Goal: Complete application form

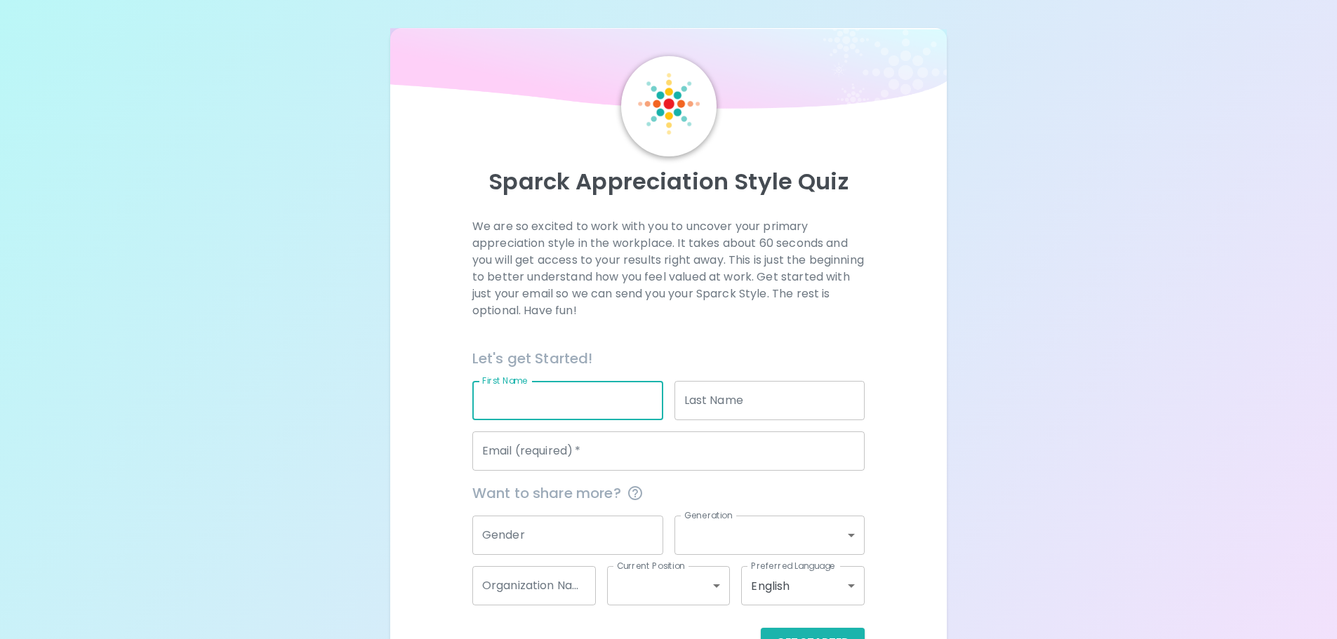
click at [526, 408] on input "First Name" at bounding box center [567, 400] width 191 height 39
type input "[PERSON_NAME]"
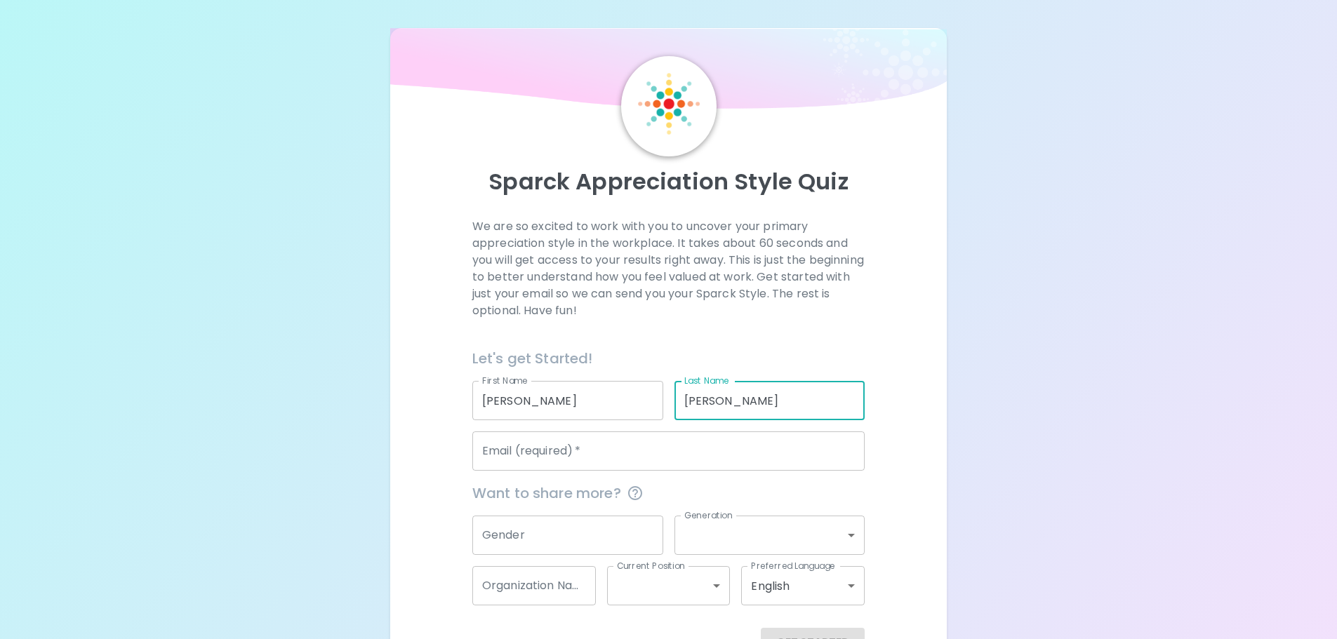
type input "[PERSON_NAME]"
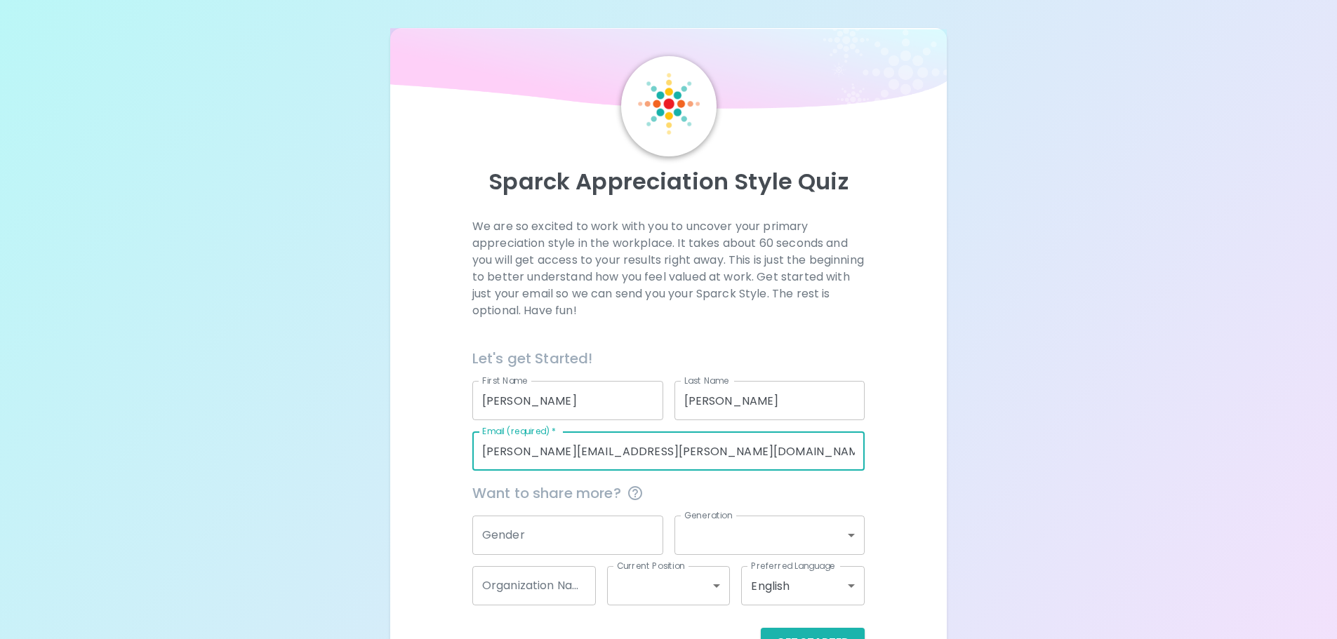
type input "[PERSON_NAME][EMAIL_ADDRESS][PERSON_NAME][DOMAIN_NAME]"
click at [587, 538] on input "Gender" at bounding box center [567, 535] width 191 height 39
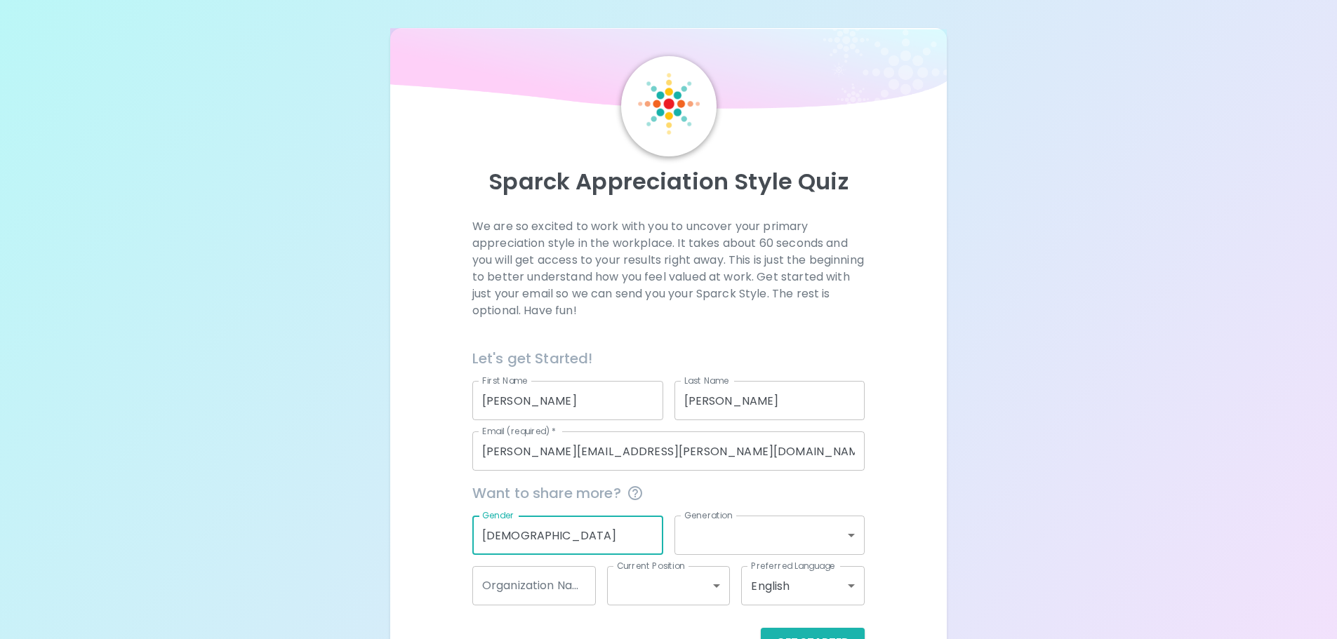
type input "[DEMOGRAPHIC_DATA]"
click at [754, 535] on body "Sparck Appreciation Style Quiz We are so excited to work with you to uncover yo…" at bounding box center [668, 353] width 1337 height 707
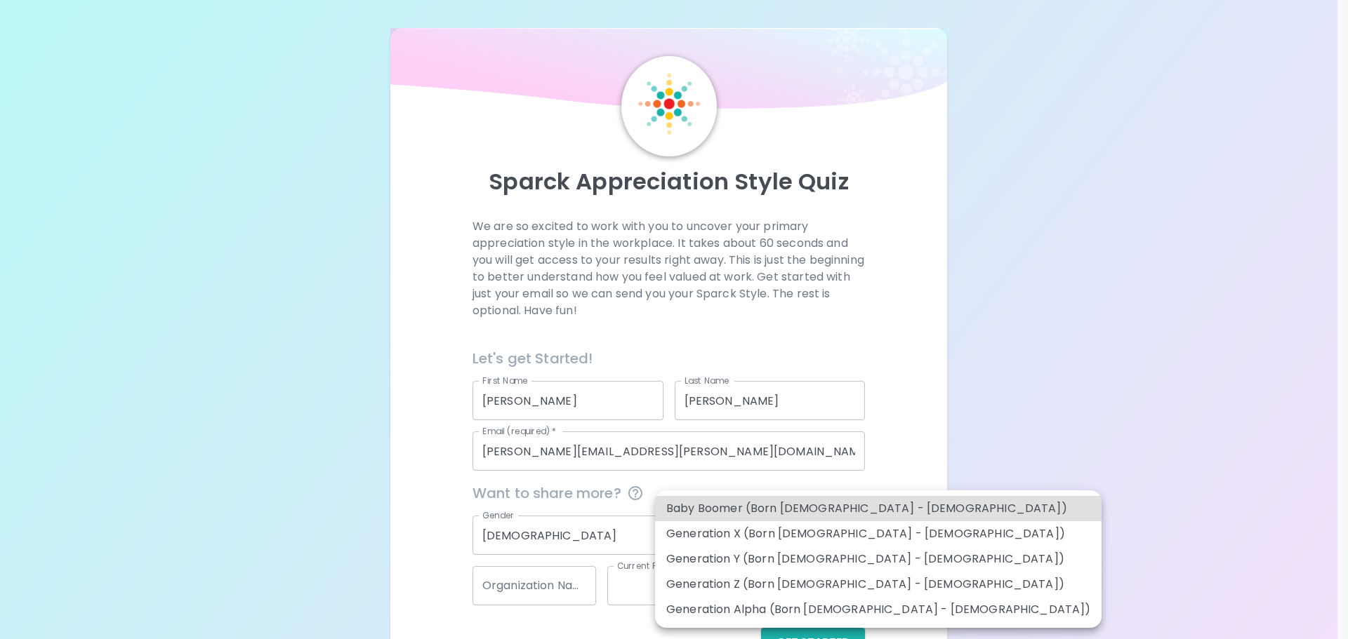
click at [764, 568] on li "Generation Y (Born [DEMOGRAPHIC_DATA] - [DEMOGRAPHIC_DATA])" at bounding box center [878, 559] width 446 height 25
type input "generation_y"
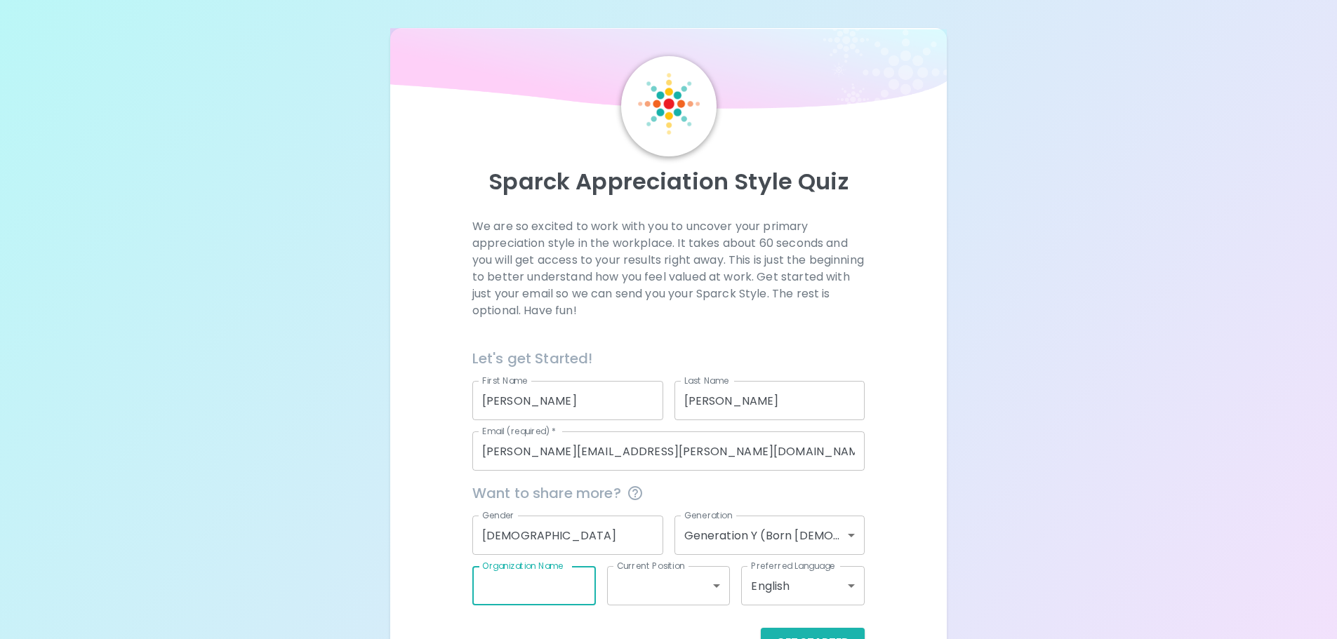
click at [573, 591] on input "Organization Name" at bounding box center [534, 585] width 124 height 39
type input "p"
type input "Prolink"
click at [688, 584] on body "Sparck Appreciation Style Quiz We are so excited to work with you to uncover yo…" at bounding box center [668, 353] width 1337 height 707
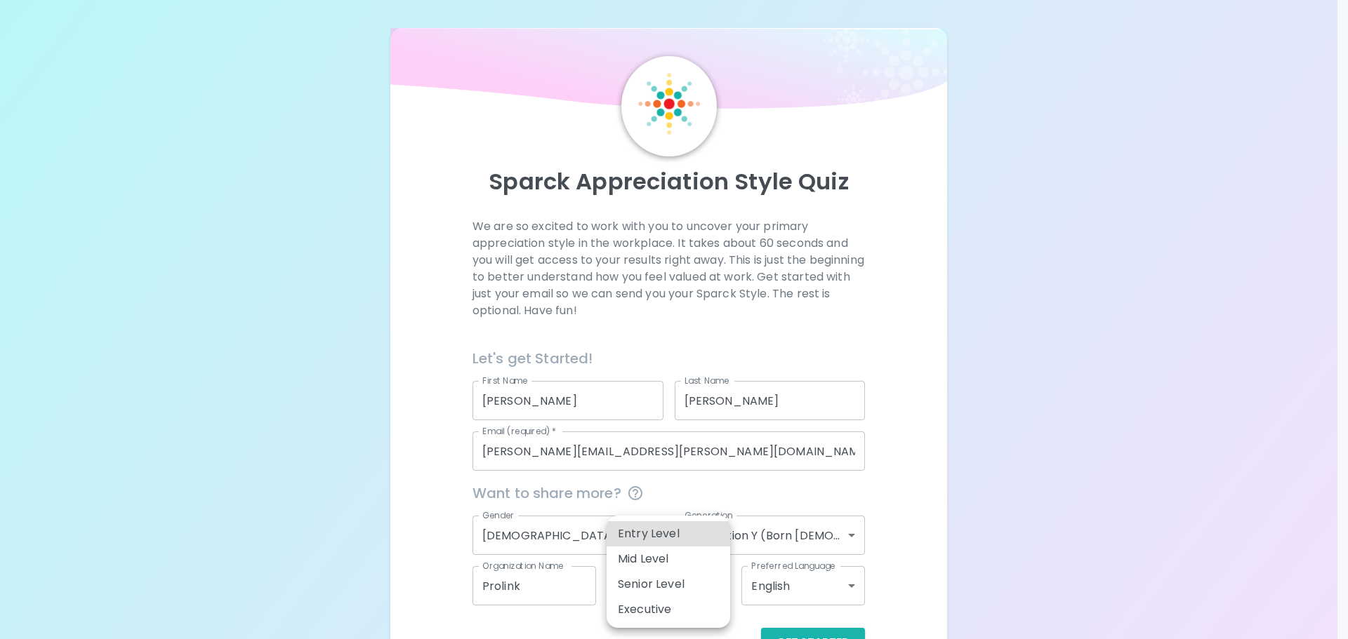
click at [682, 530] on li "Entry Level" at bounding box center [668, 533] width 124 height 25
type input "entry_level"
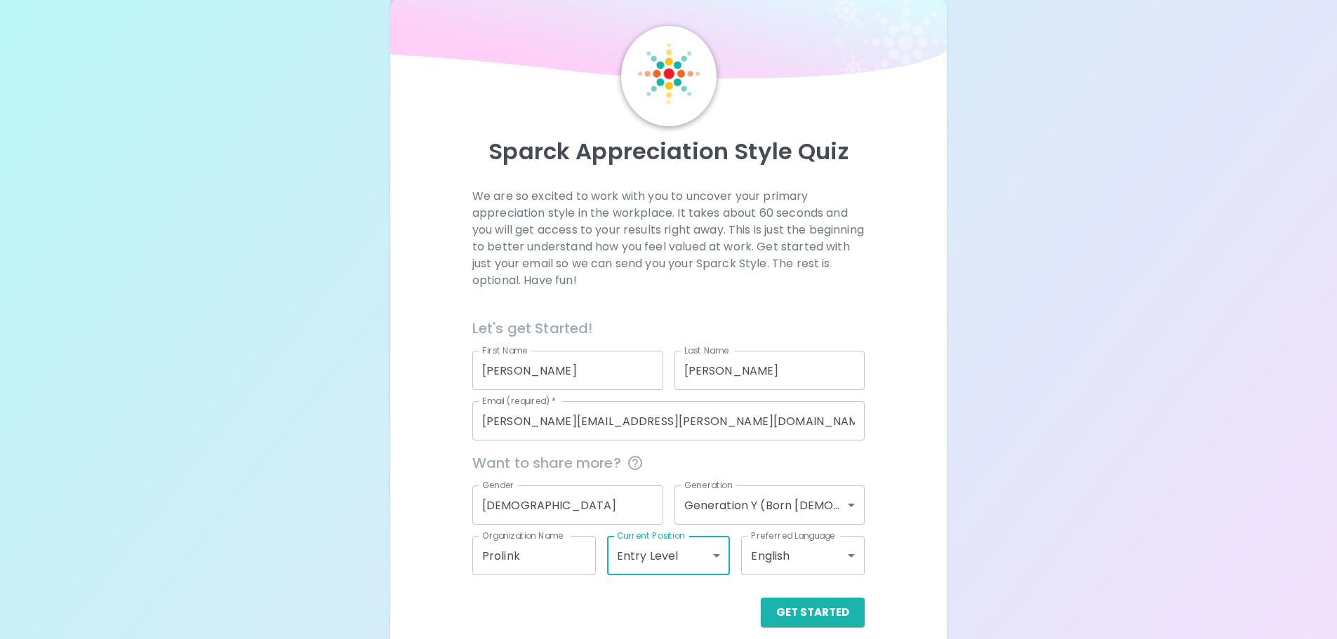
scroll to position [46, 0]
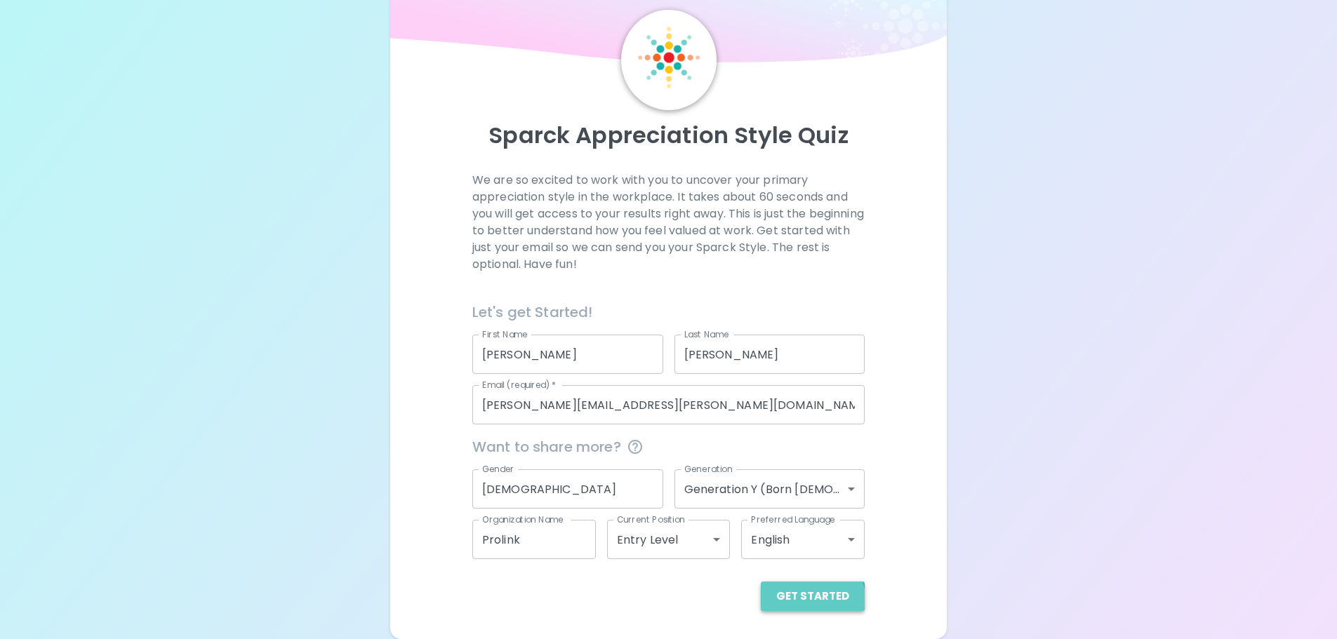
click at [816, 599] on button "Get Started" at bounding box center [813, 596] width 104 height 29
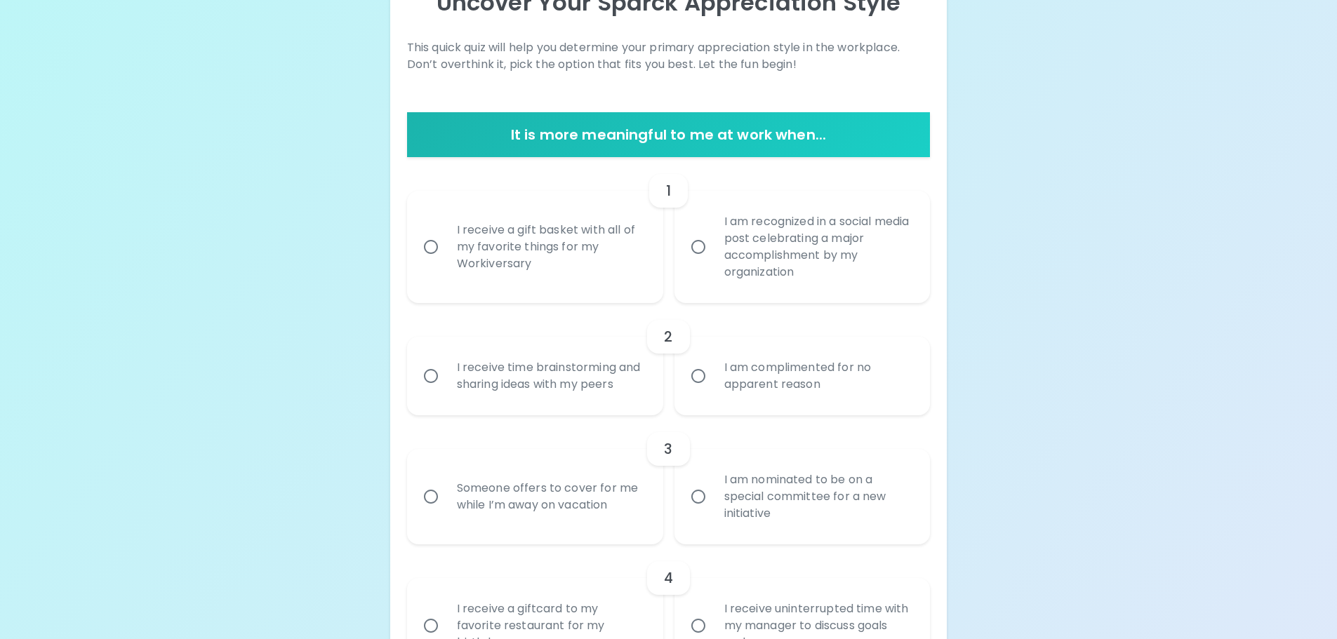
scroll to position [187, 0]
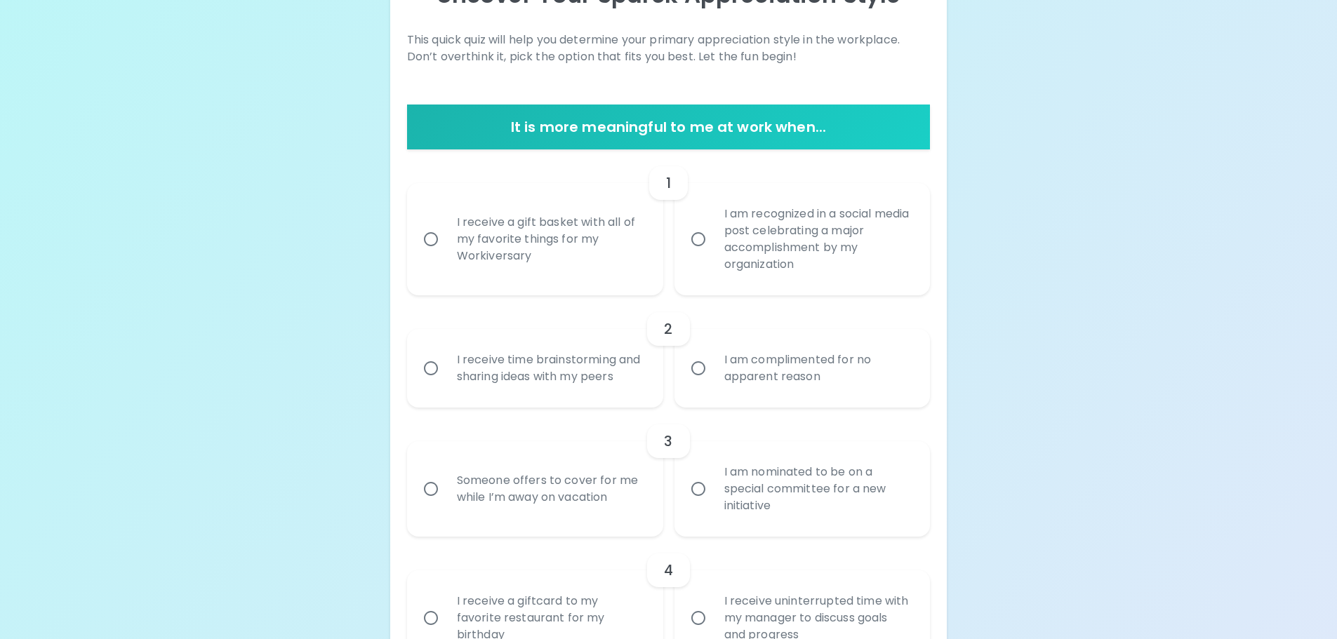
click at [714, 362] on div "I am complimented for no apparent reason" at bounding box center [818, 368] width 210 height 67
click at [713, 362] on input "I am complimented for no apparent reason" at bounding box center [698, 368] width 29 height 29
radio input "true"
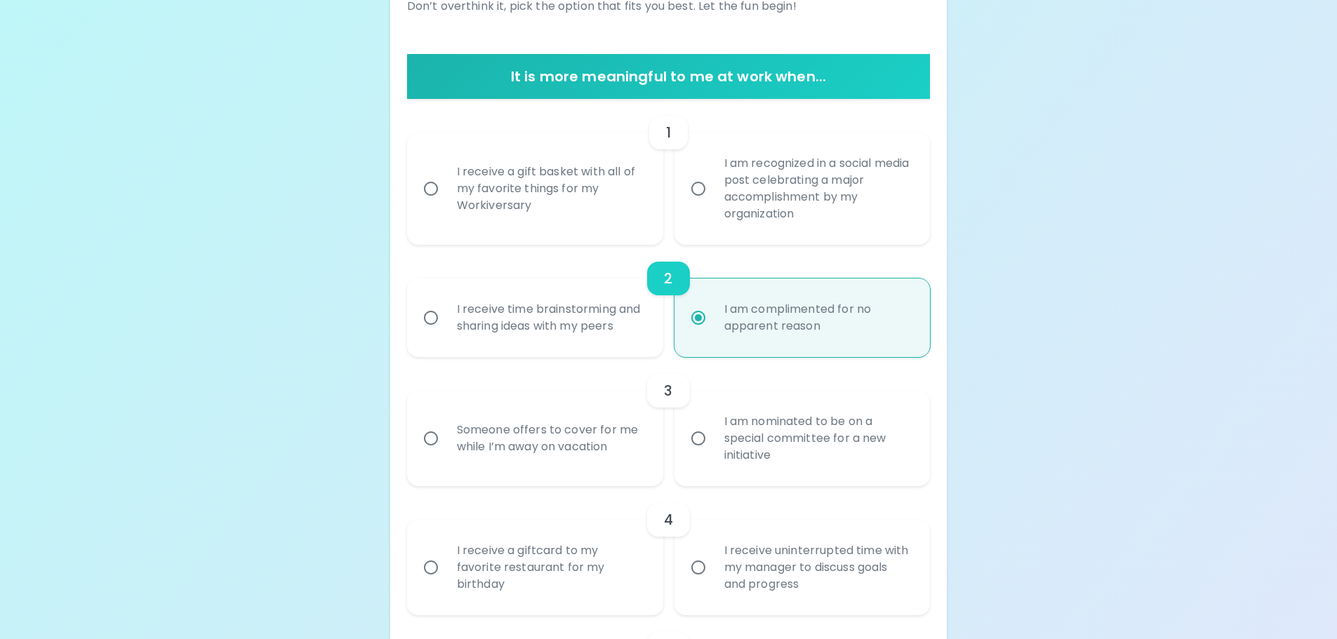
scroll to position [159, 0]
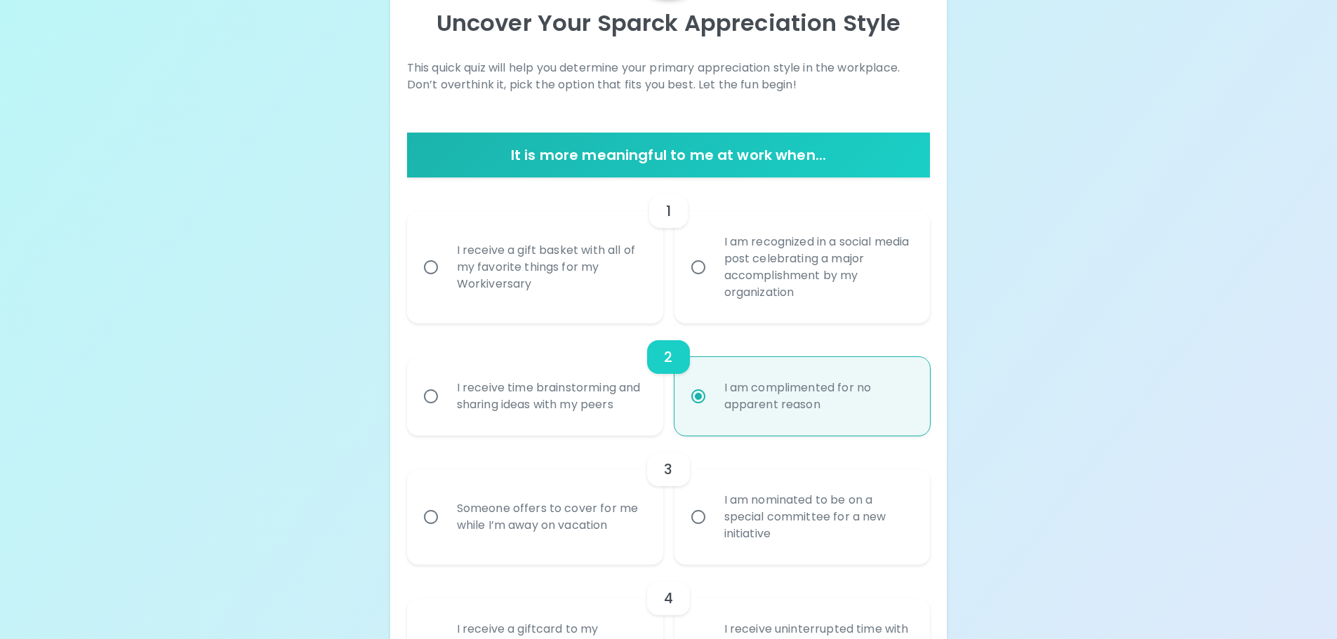
click at [716, 268] on div "I am recognized in a social media post celebrating a major accomplishment by my…" at bounding box center [818, 267] width 210 height 101
click at [713, 268] on input "I am recognized in a social media post celebrating a major accomplishment by my…" at bounding box center [698, 267] width 29 height 29
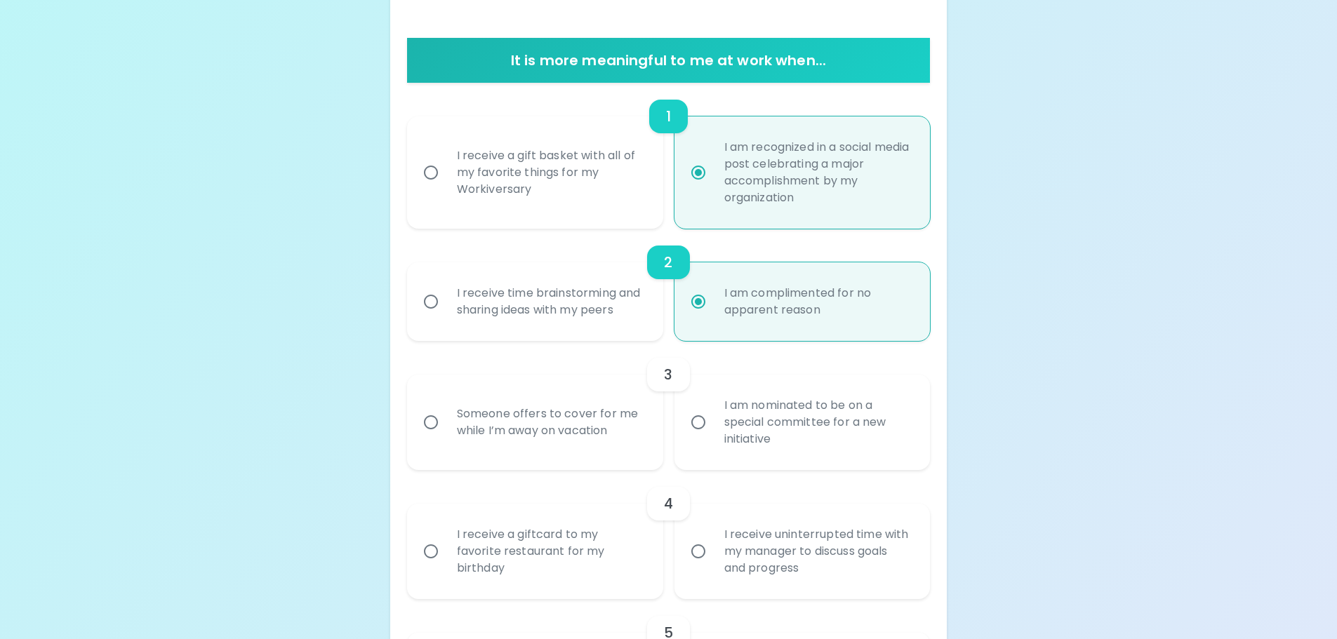
scroll to position [271, 0]
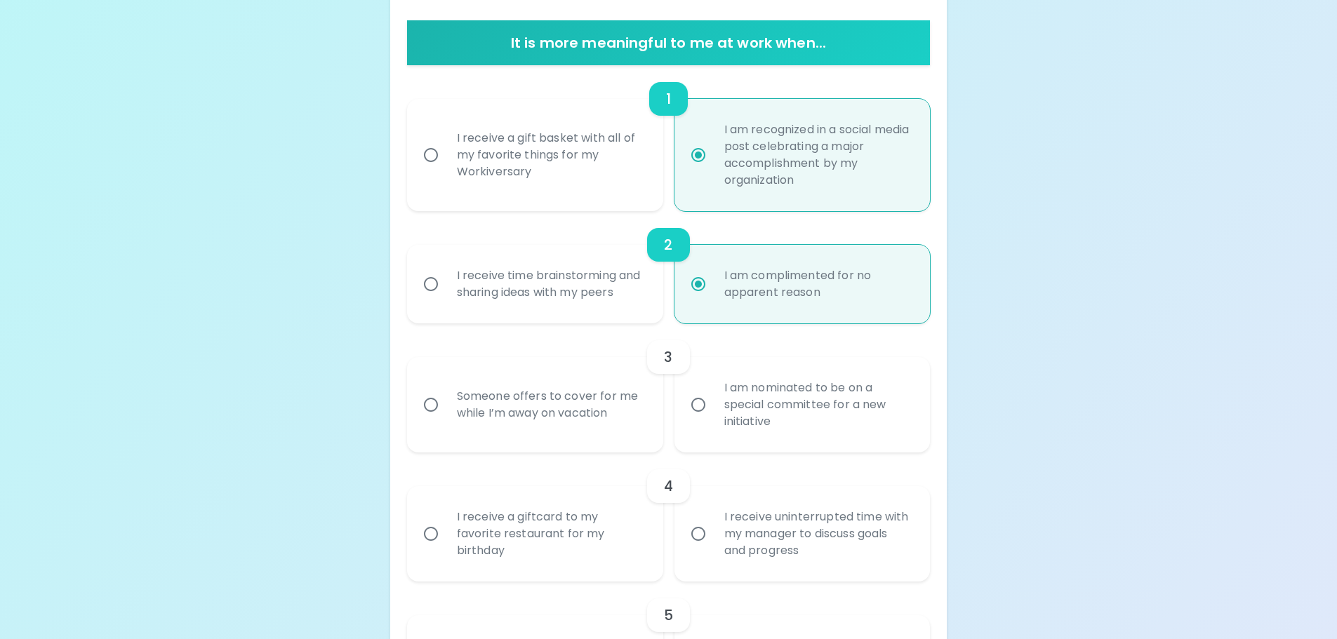
radio input "true"
click at [536, 421] on div "Someone offers to cover for me while I’m away on vacation" at bounding box center [551, 404] width 210 height 67
click at [446, 420] on input "Someone offers to cover for me while I’m away on vacation" at bounding box center [430, 404] width 29 height 29
radio input "true"
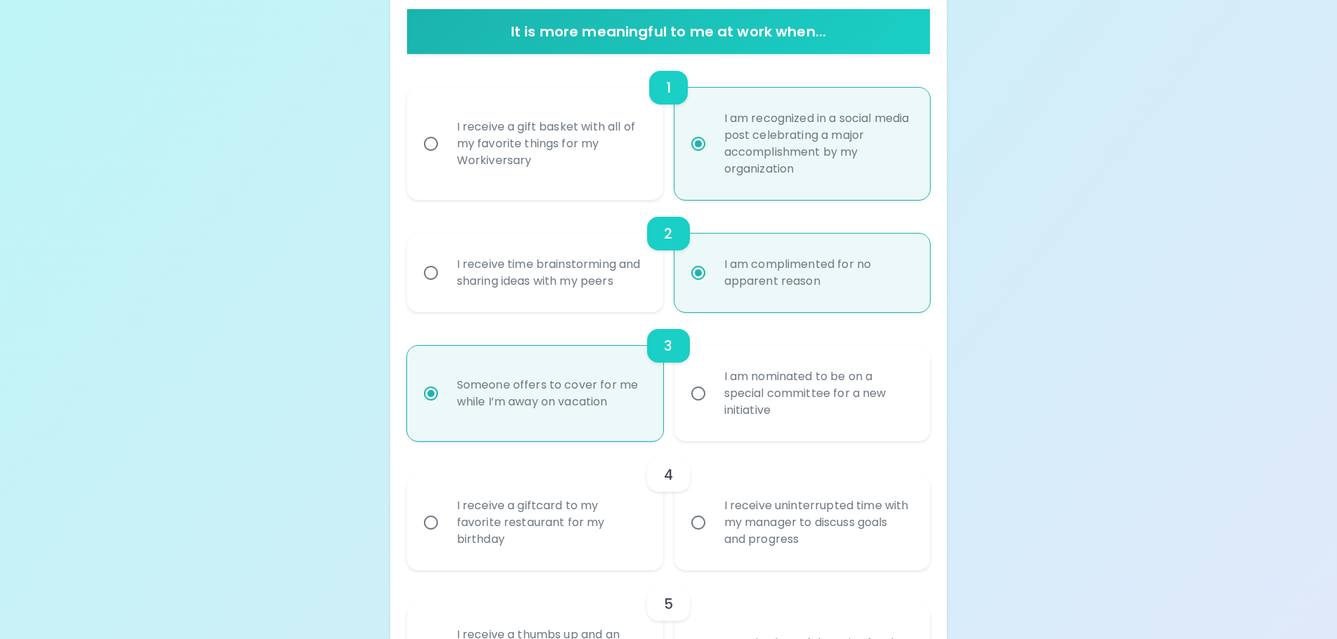
scroll to position [383, 0]
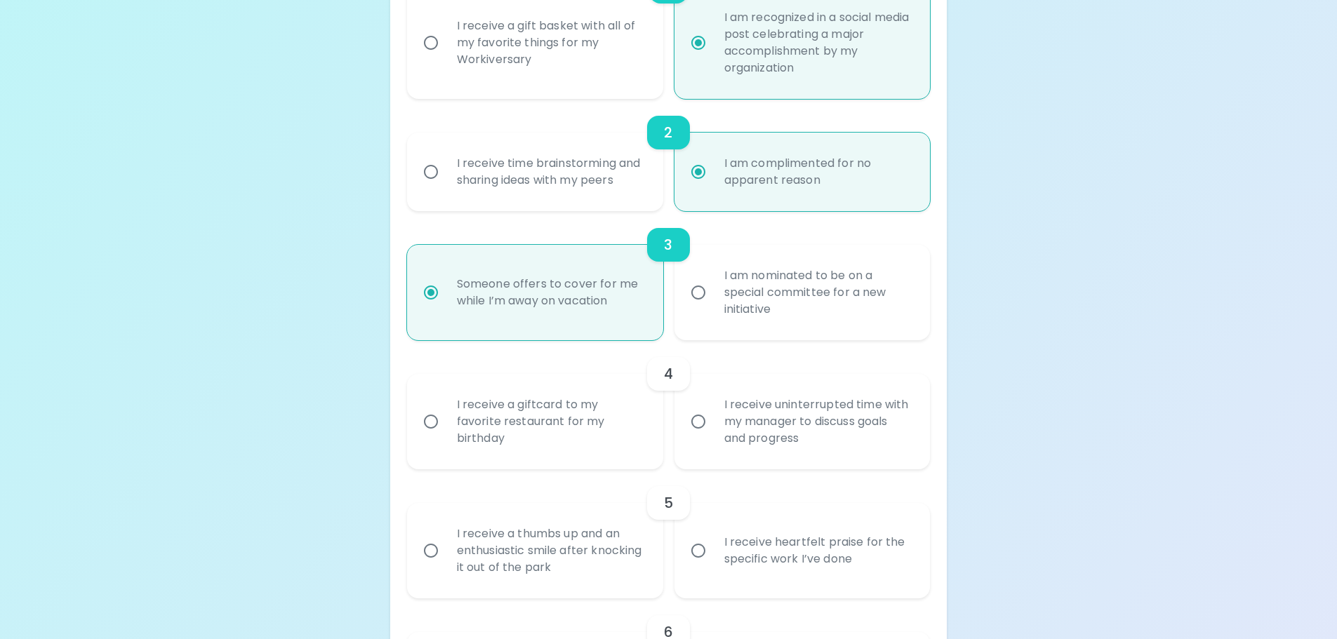
radio input "true"
click at [587, 432] on div "I receive a giftcard to my favorite restaurant for my birthday" at bounding box center [551, 422] width 210 height 84
click at [446, 432] on input "I receive a giftcard to my favorite restaurant for my birthday" at bounding box center [430, 421] width 29 height 29
radio input "false"
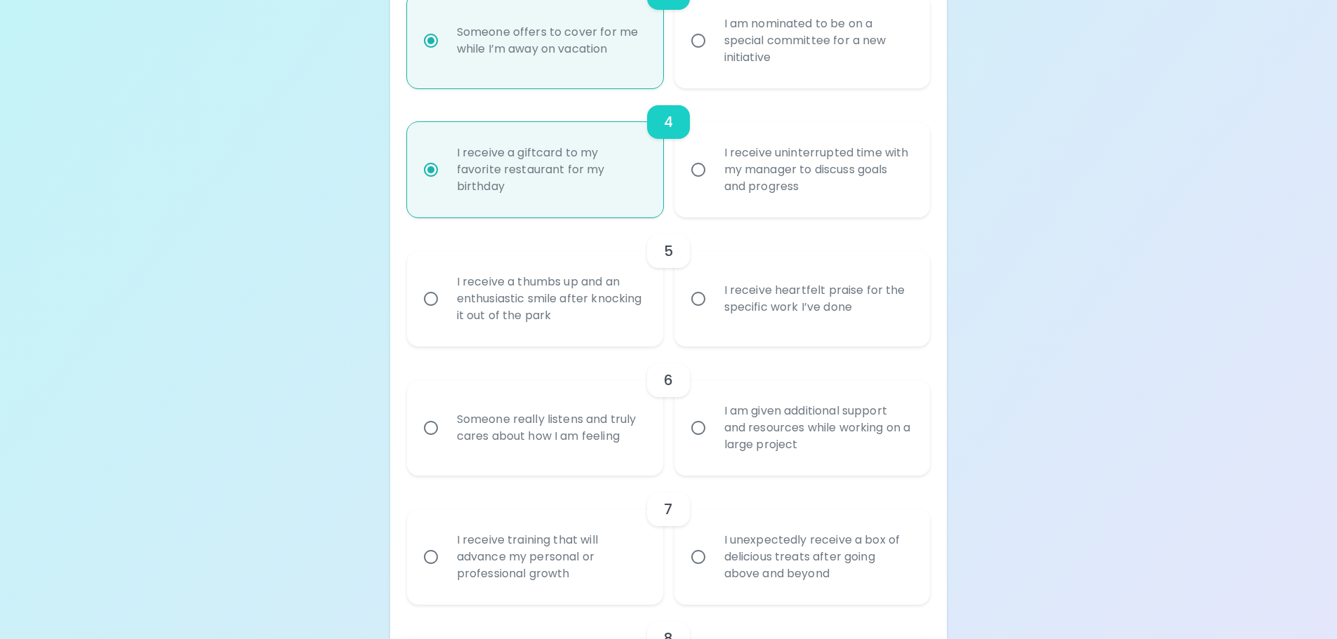
scroll to position [636, 0]
radio input "true"
click at [760, 319] on div "I receive heartfelt praise for the specific work I’ve done" at bounding box center [818, 298] width 210 height 67
click at [688, 302] on input "I receive heartfelt praise for the specific work I’ve done" at bounding box center [698, 298] width 29 height 29
radio input "false"
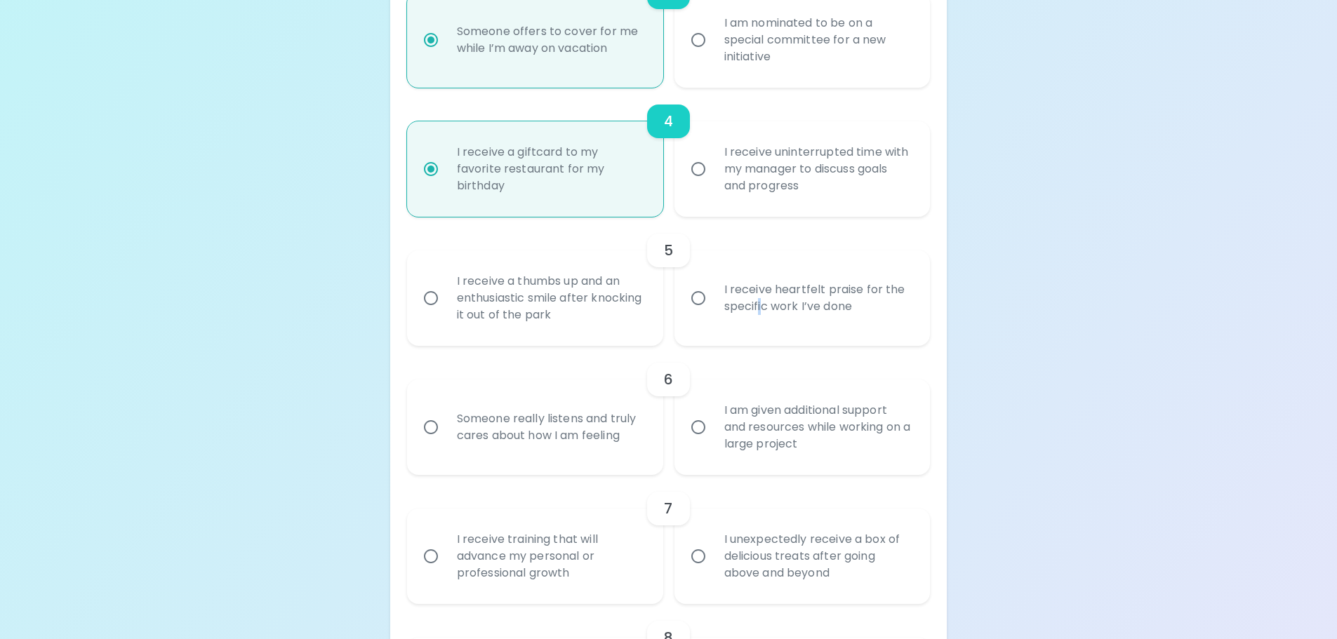
radio input "false"
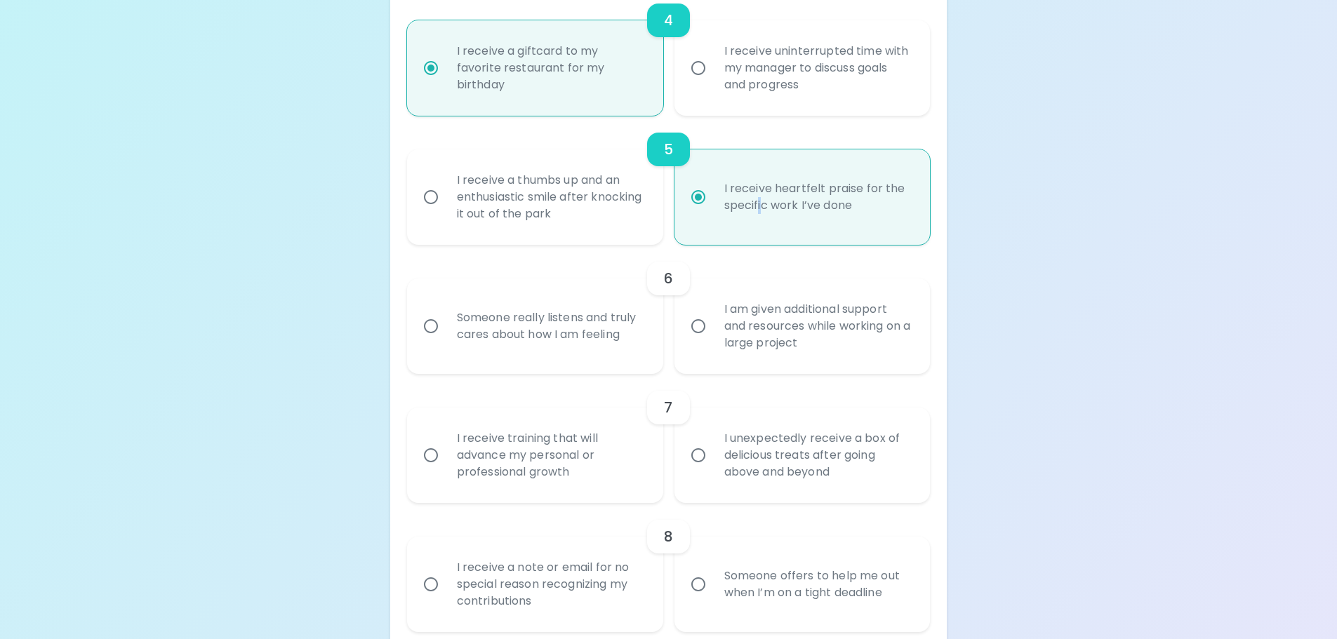
scroll to position [748, 0]
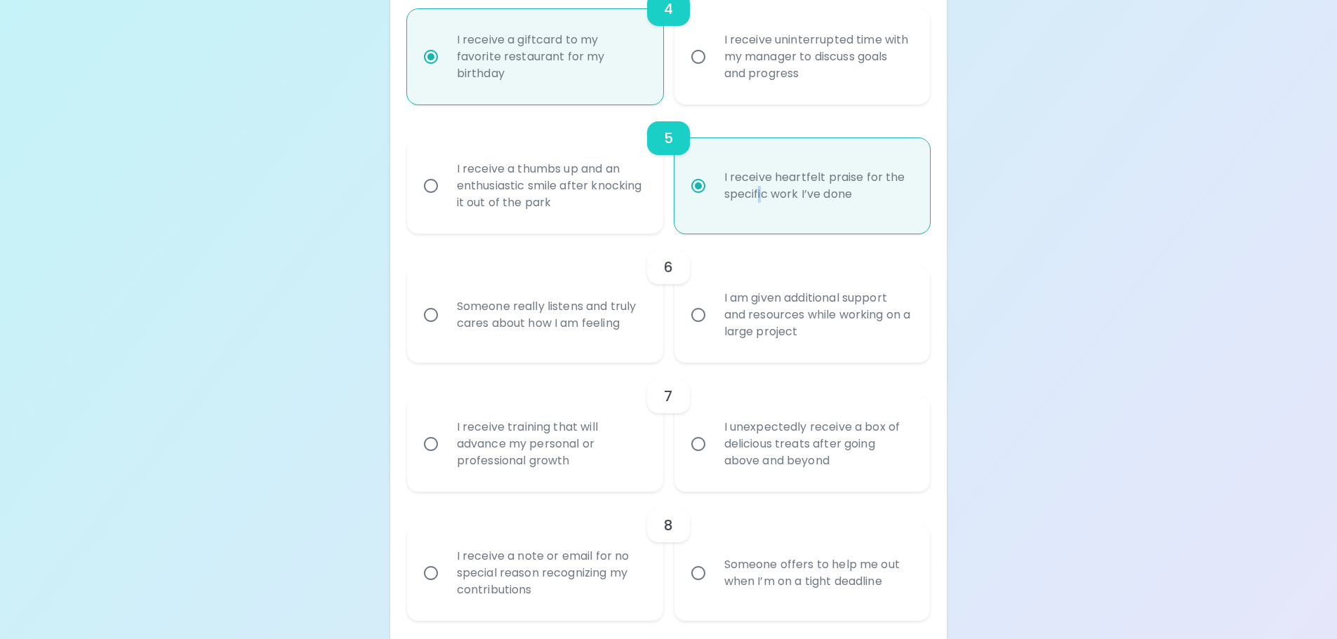
radio input "true"
click at [474, 312] on div "Someone really listens and truly cares about how I am feeling" at bounding box center [551, 314] width 210 height 67
click at [446, 312] on input "Someone really listens and truly cares about how I am feeling" at bounding box center [430, 314] width 29 height 29
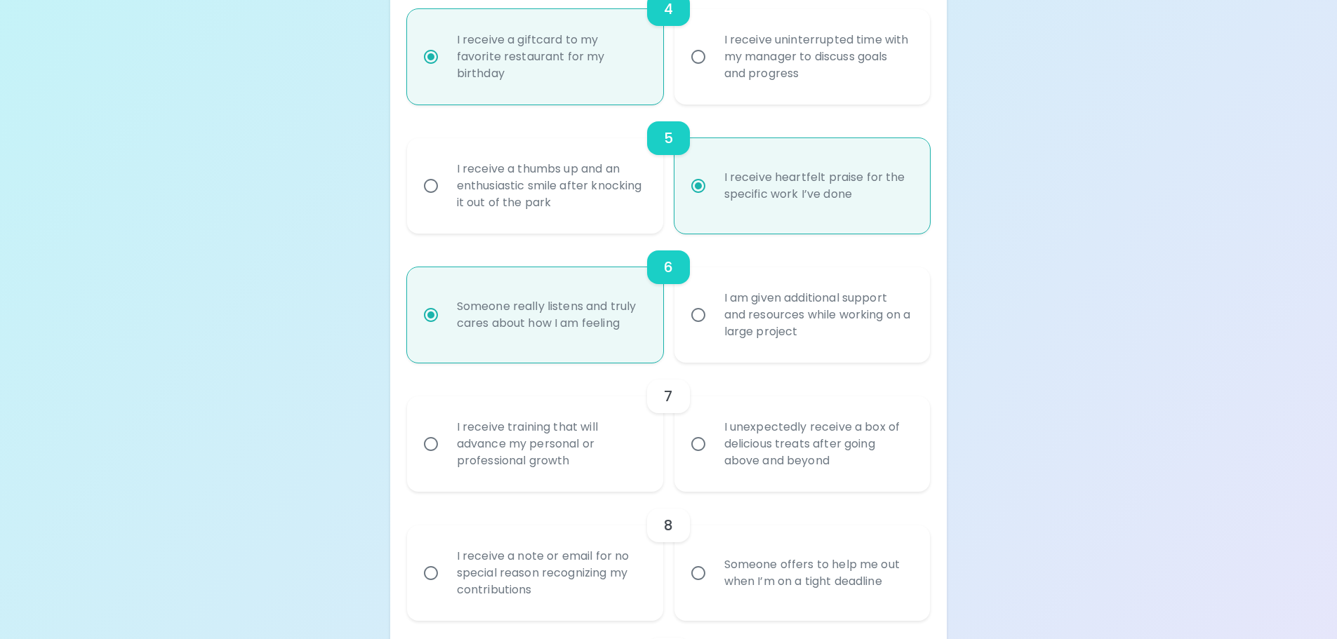
radio input "false"
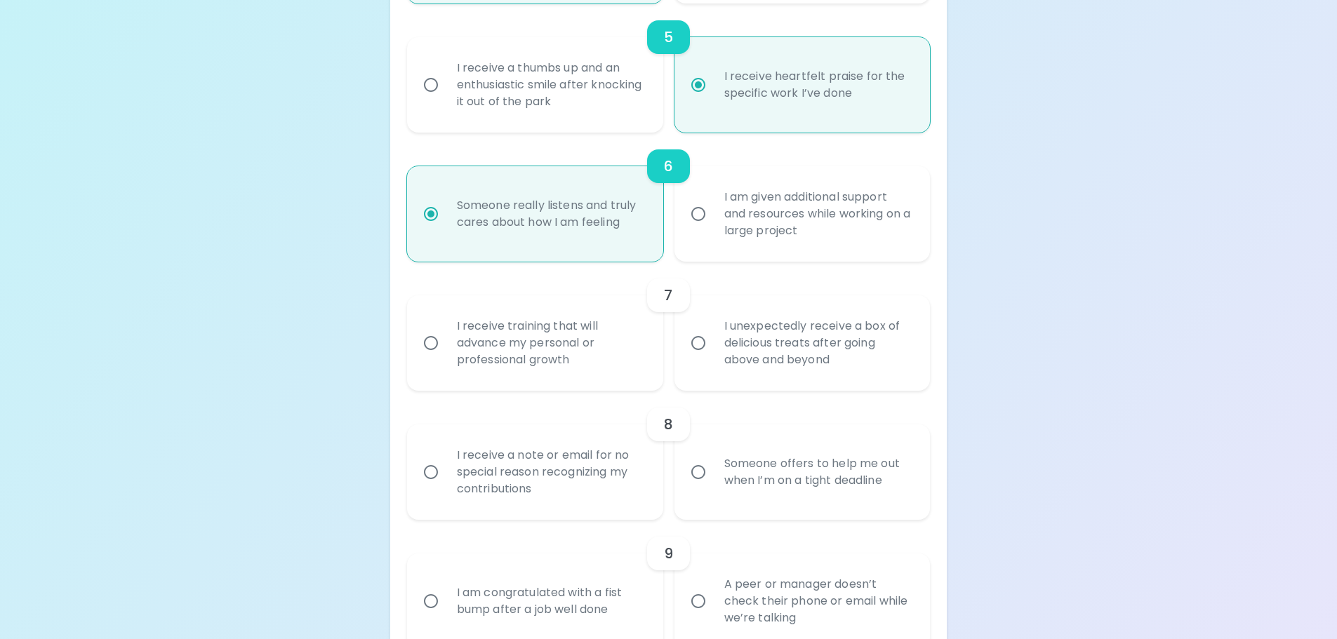
scroll to position [860, 0]
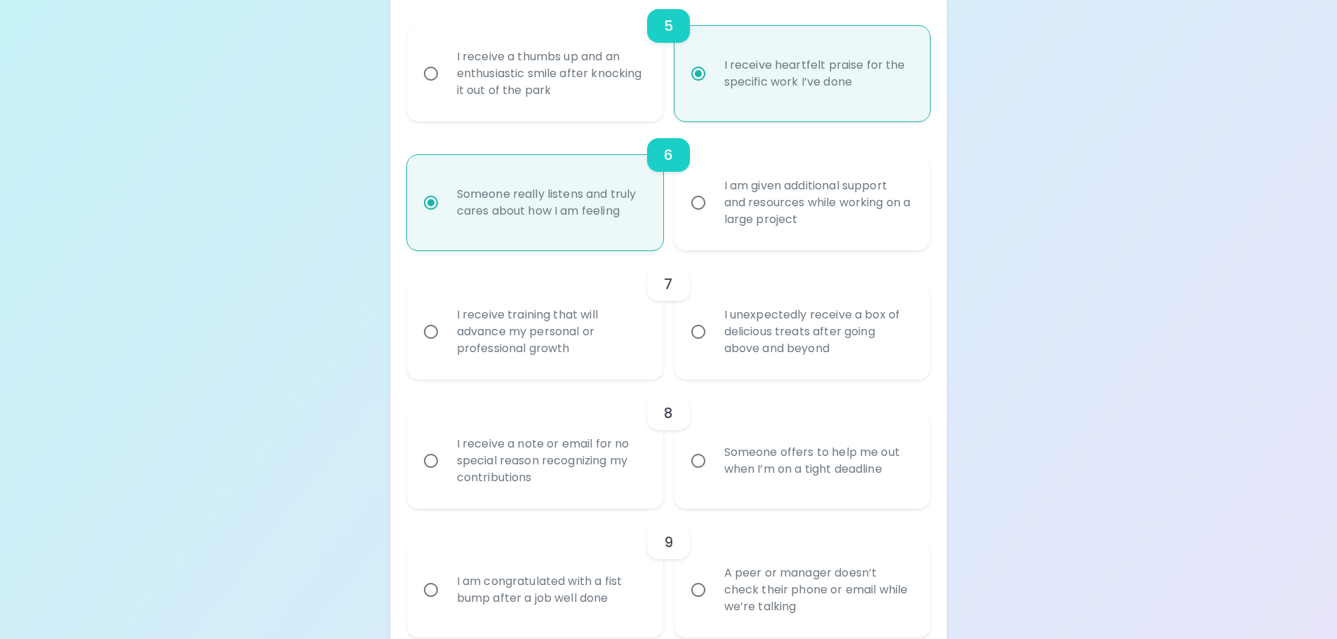
radio input "true"
click at [450, 329] on div "I receive training that will advance my personal or professional growth" at bounding box center [551, 332] width 210 height 84
click at [446, 329] on input "I receive training that will advance my personal or professional growth" at bounding box center [430, 331] width 29 height 29
radio input "false"
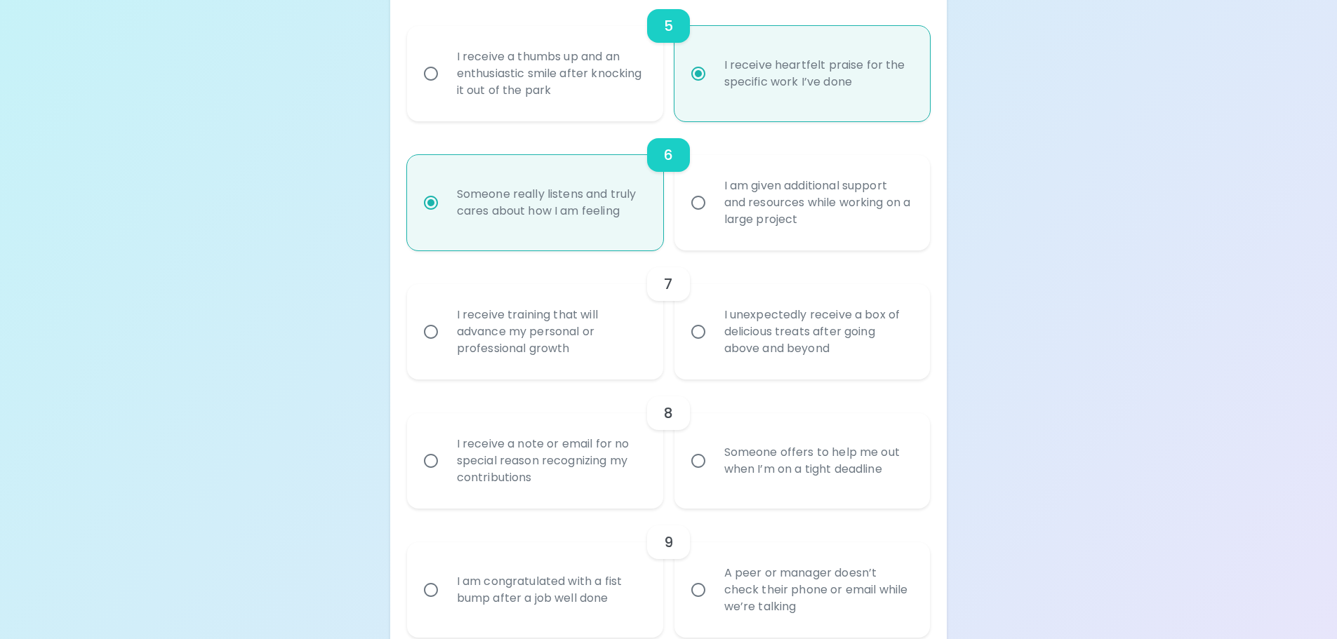
radio input "false"
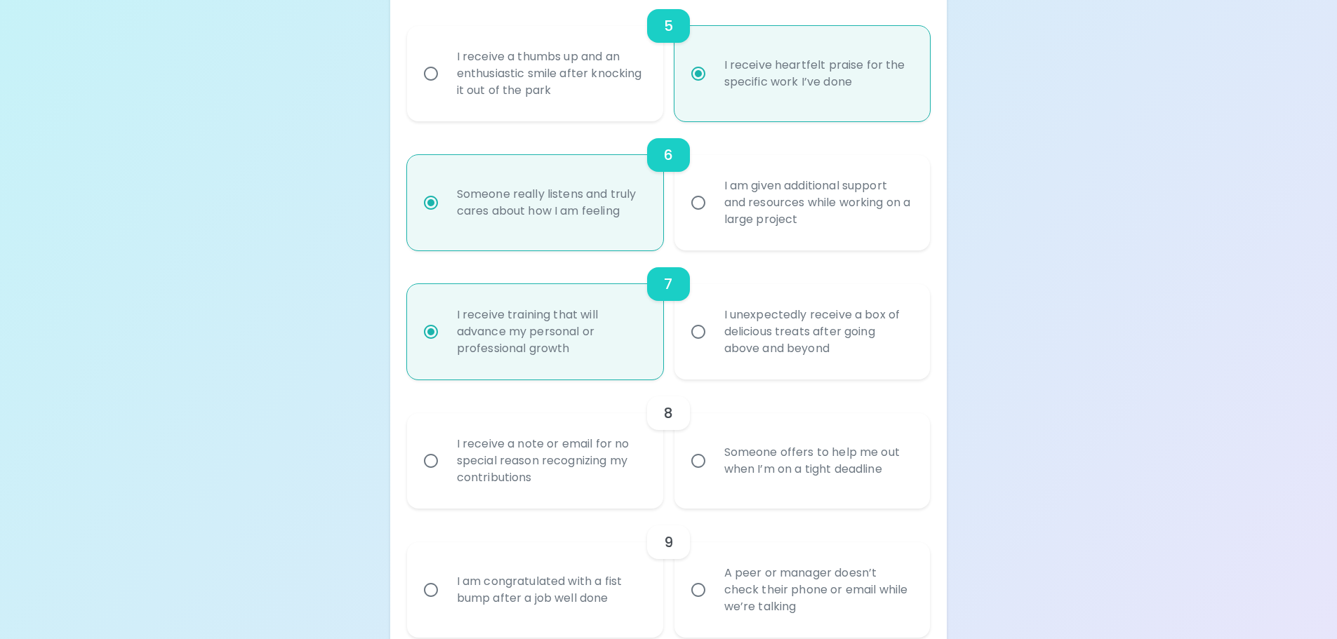
scroll to position [973, 0]
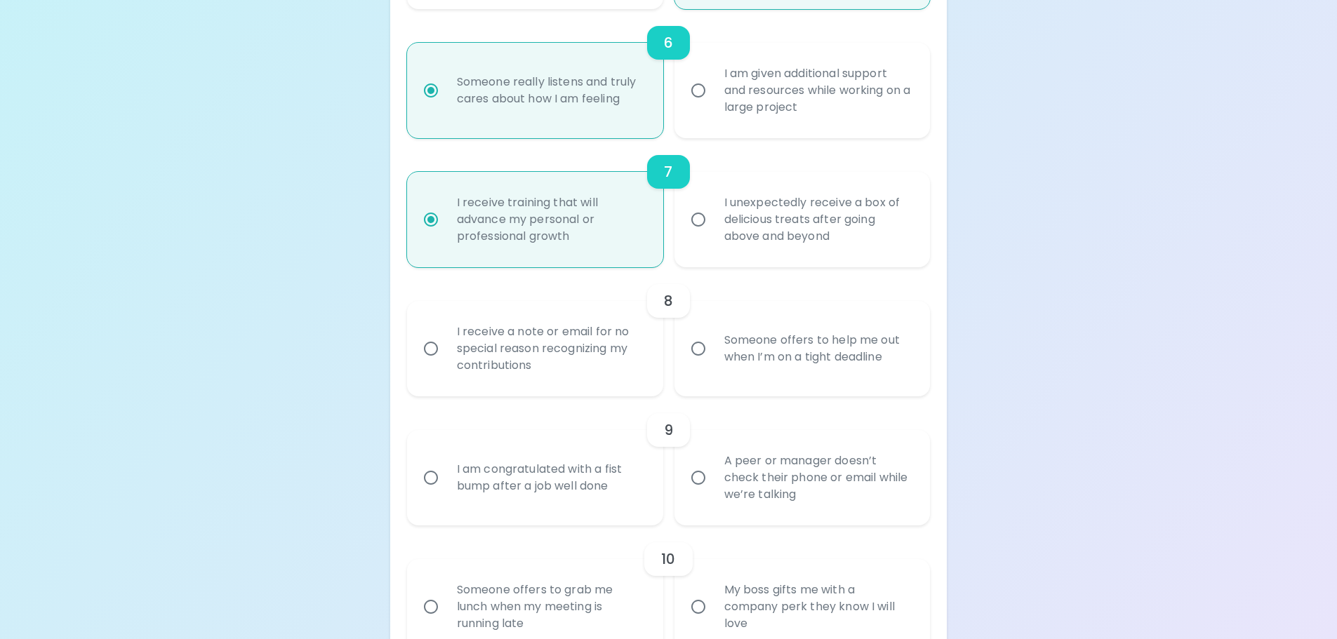
radio input "true"
click at [717, 347] on div "Someone offers to help me out when I’m on a tight deadline" at bounding box center [818, 348] width 210 height 67
click at [713, 347] on input "Someone offers to help me out when I’m on a tight deadline" at bounding box center [698, 348] width 29 height 29
radio input "false"
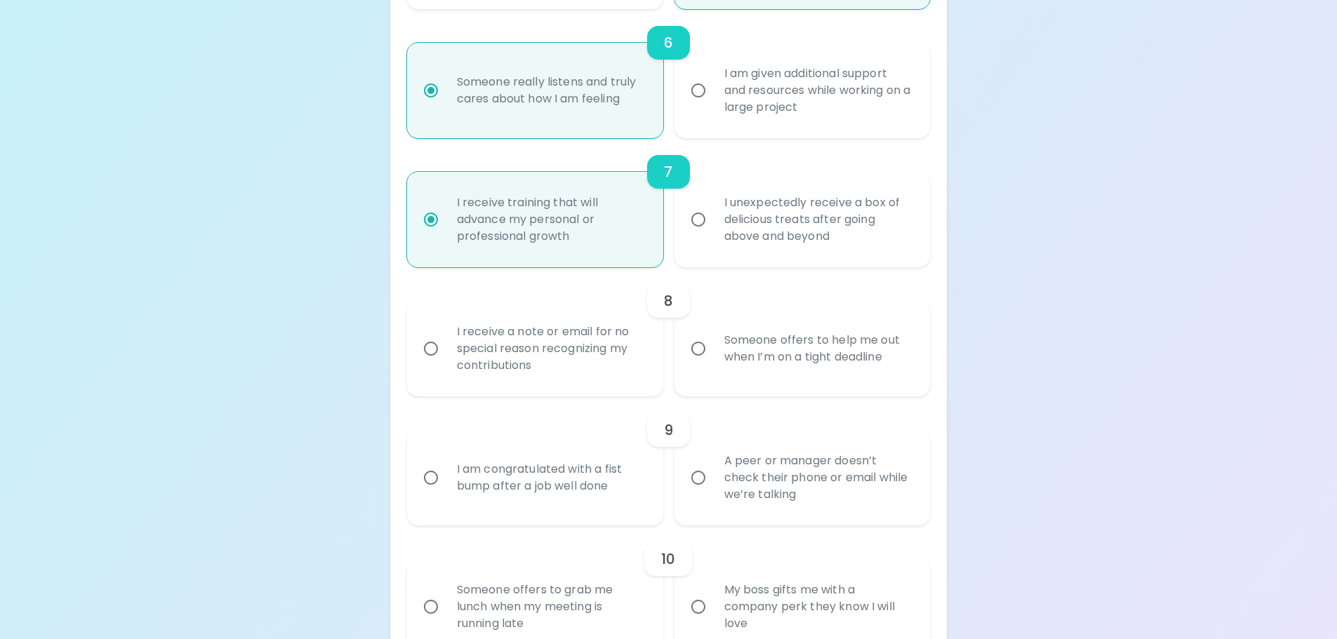
radio input "false"
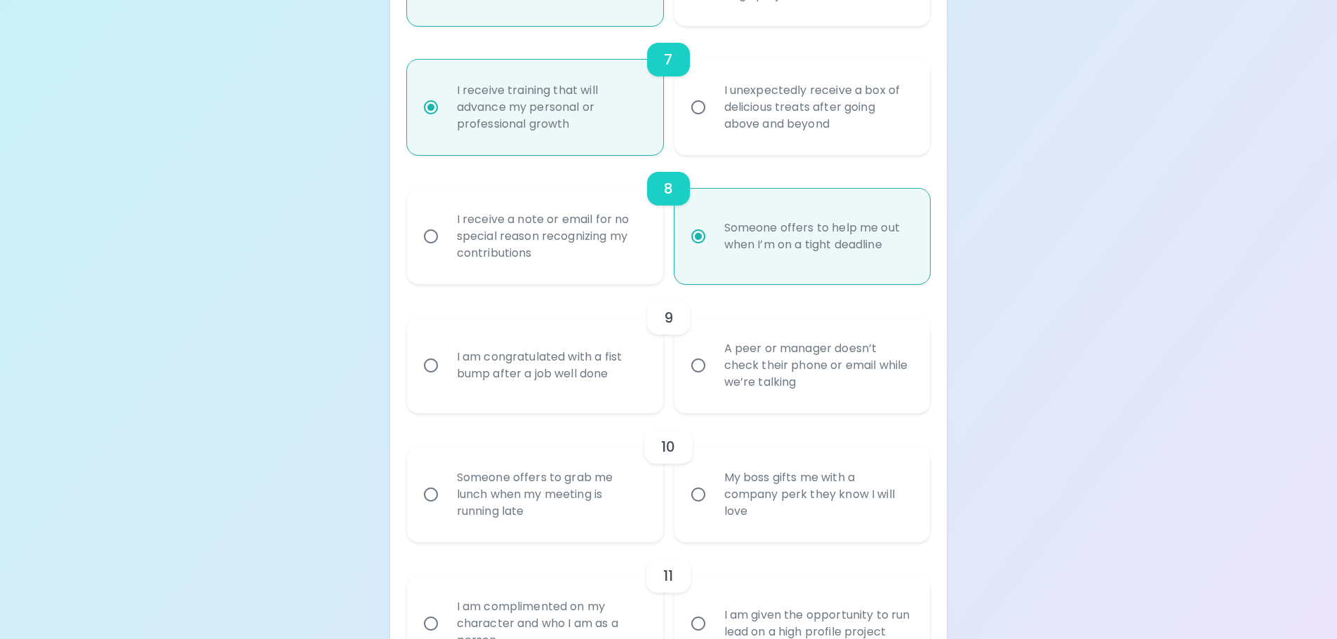
scroll to position [1155, 0]
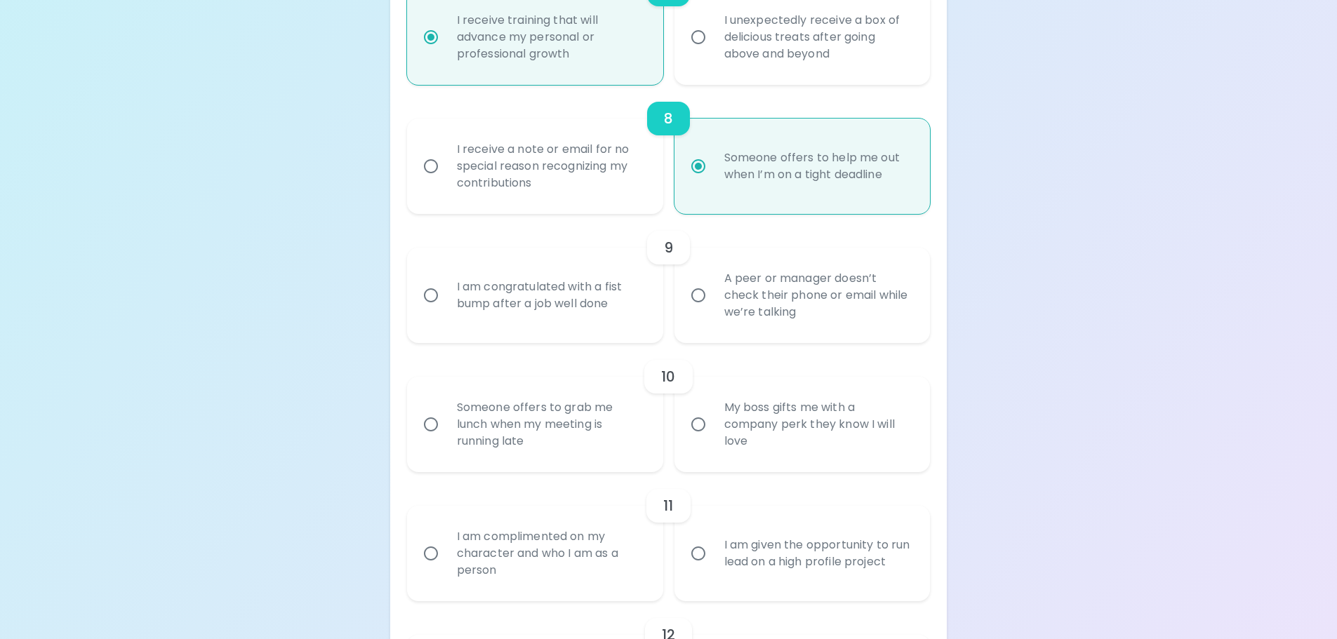
radio input "true"
click at [486, 300] on div "I am congratulated with a fist bump after a job well done" at bounding box center [551, 295] width 210 height 67
click at [446, 300] on input "I am congratulated with a fist bump after a job well done" at bounding box center [430, 295] width 29 height 29
radio input "false"
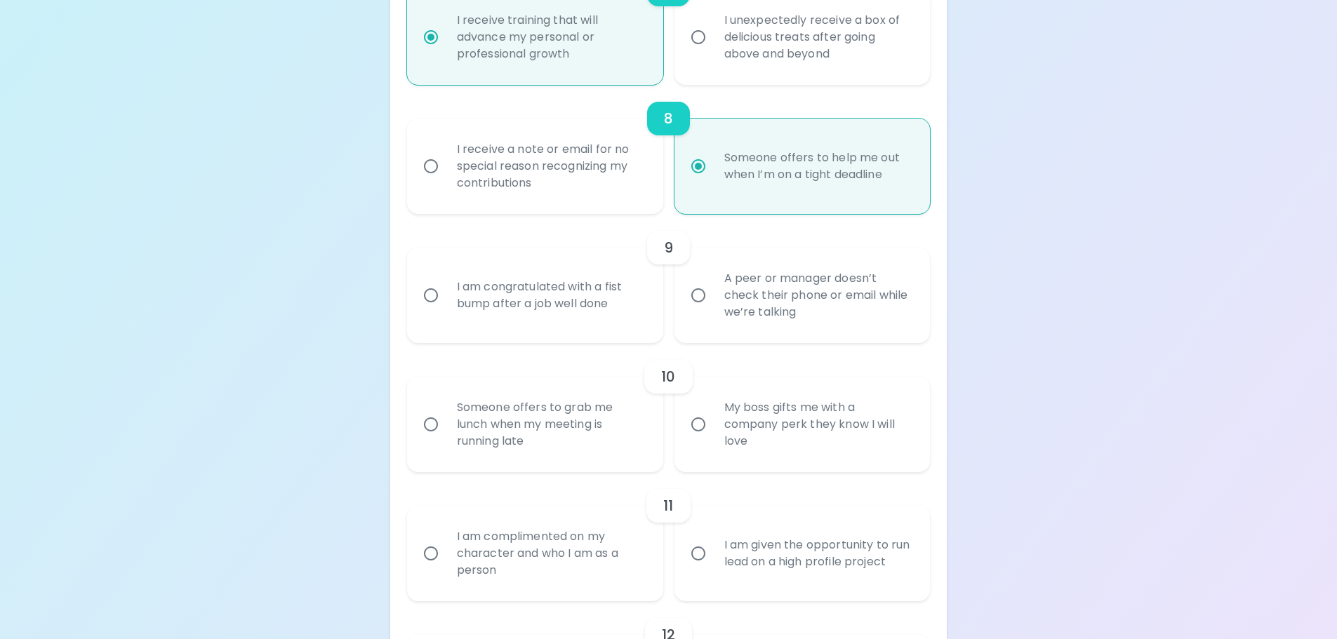
radio input "false"
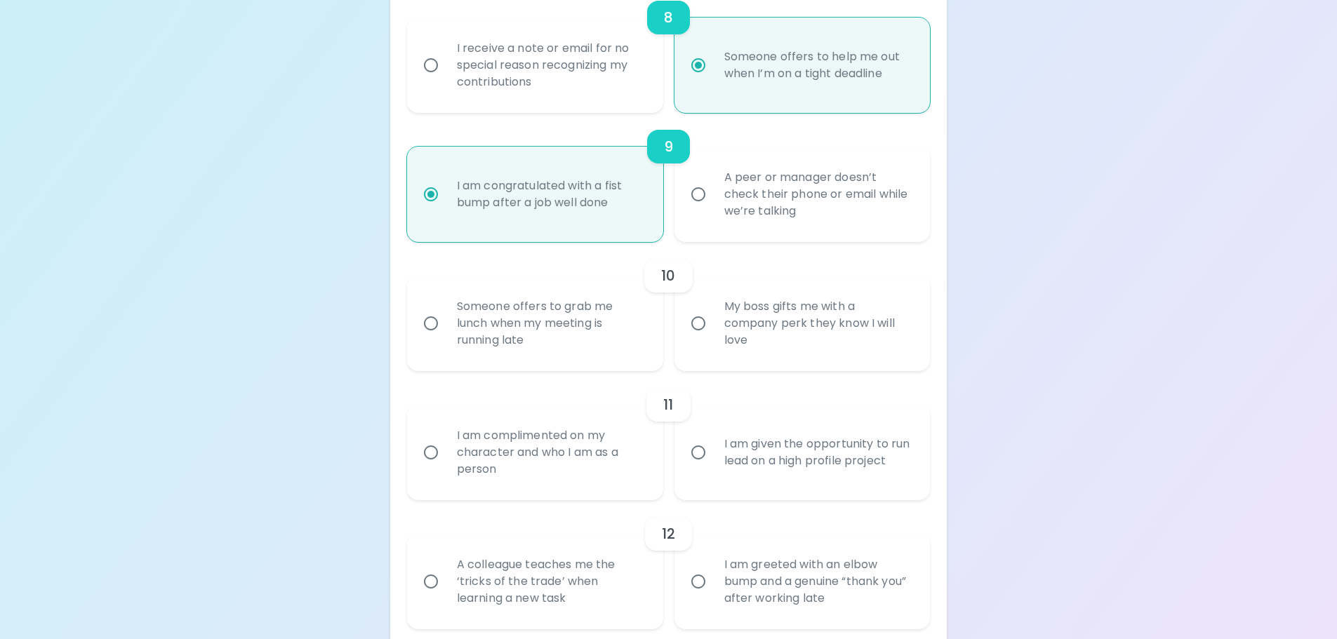
scroll to position [1268, 0]
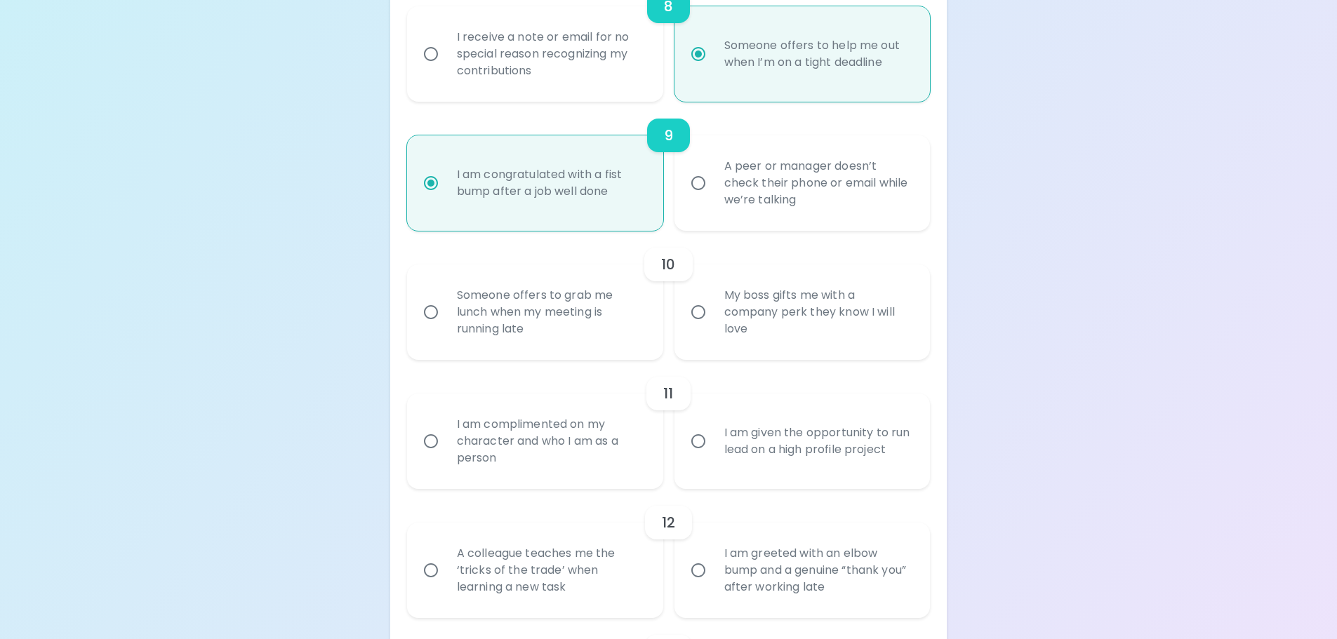
radio input "true"
click at [598, 323] on div "Someone offers to grab me lunch when my meeting is running late" at bounding box center [551, 312] width 210 height 84
click at [446, 323] on input "Someone offers to grab me lunch when my meeting is running late" at bounding box center [430, 312] width 29 height 29
radio input "false"
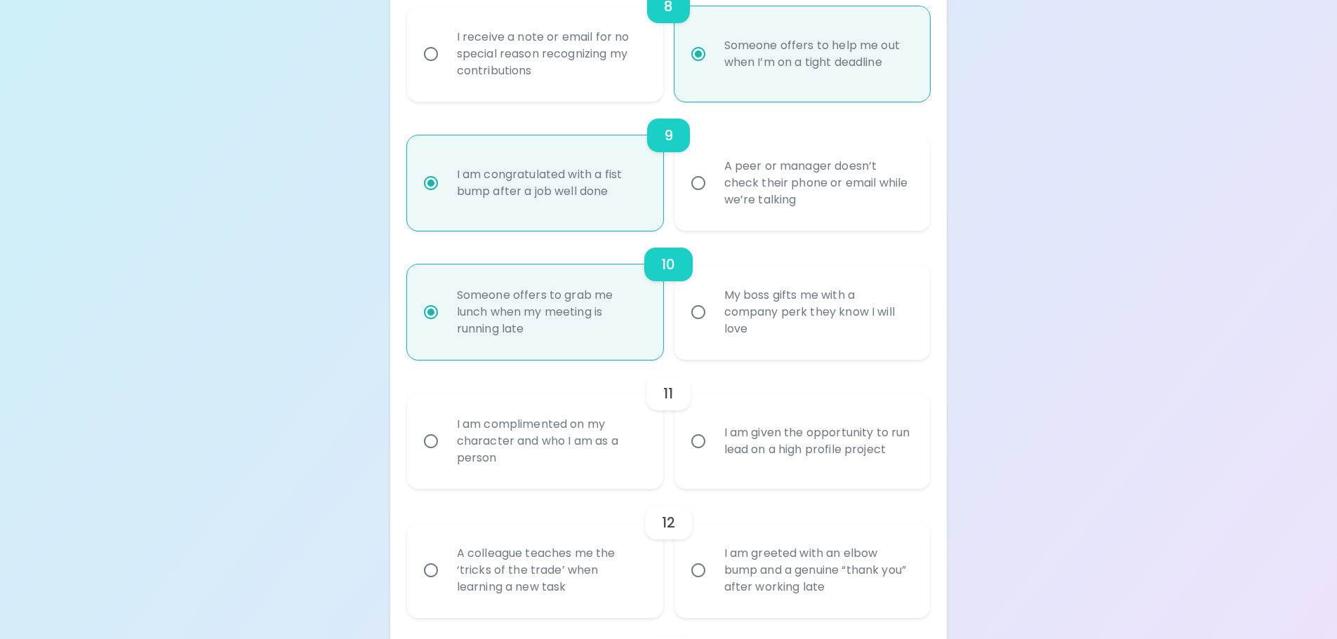
radio input "false"
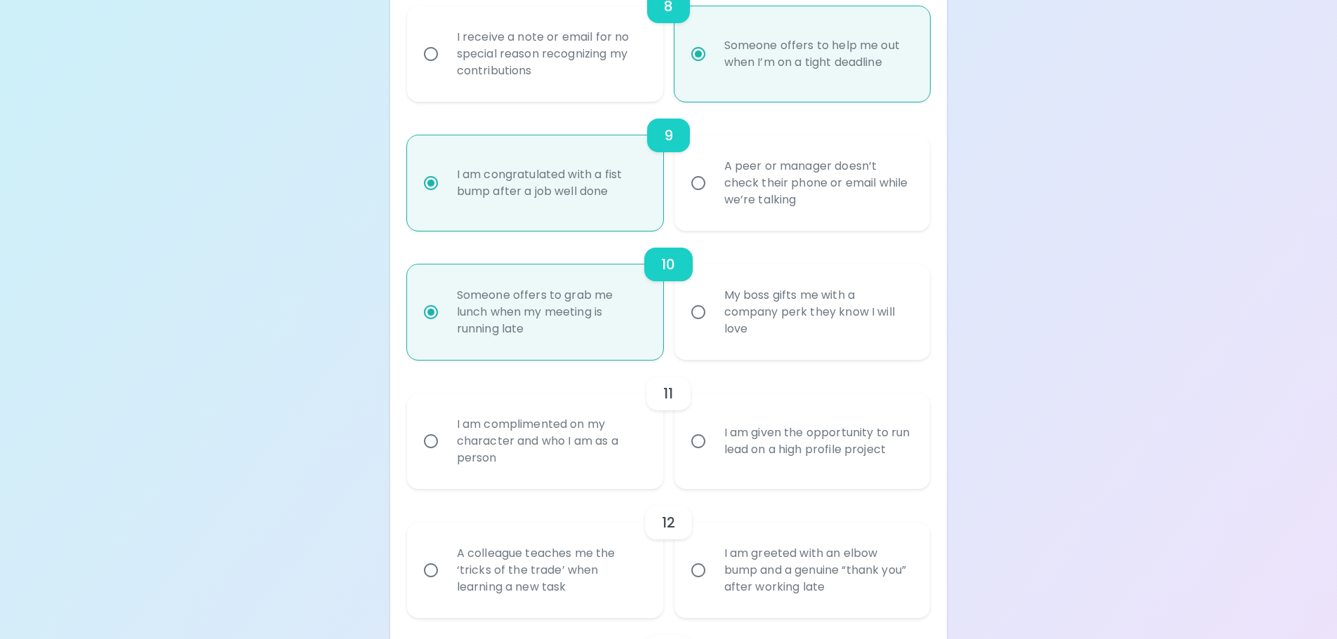
radio input "false"
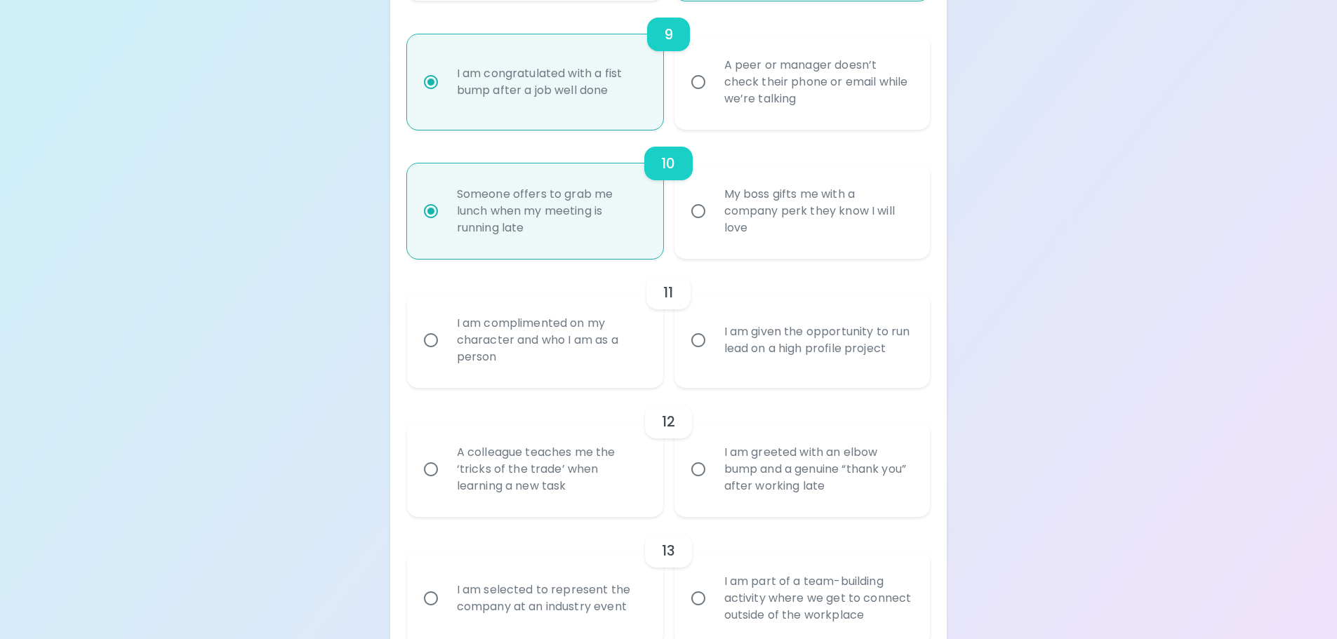
scroll to position [1380, 0]
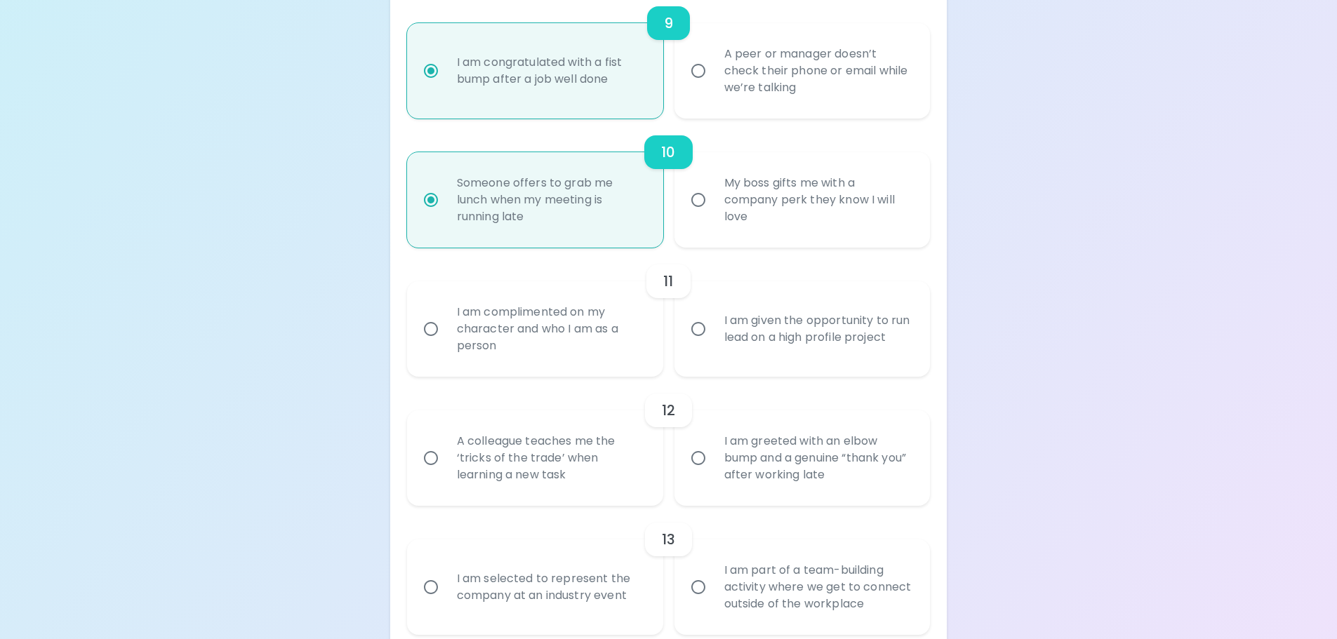
radio input "true"
click at [553, 347] on div "I am complimented on my character and who I am as a person" at bounding box center [551, 329] width 210 height 84
click at [446, 344] on input "I am complimented on my character and who I am as a person" at bounding box center [430, 328] width 29 height 29
radio input "false"
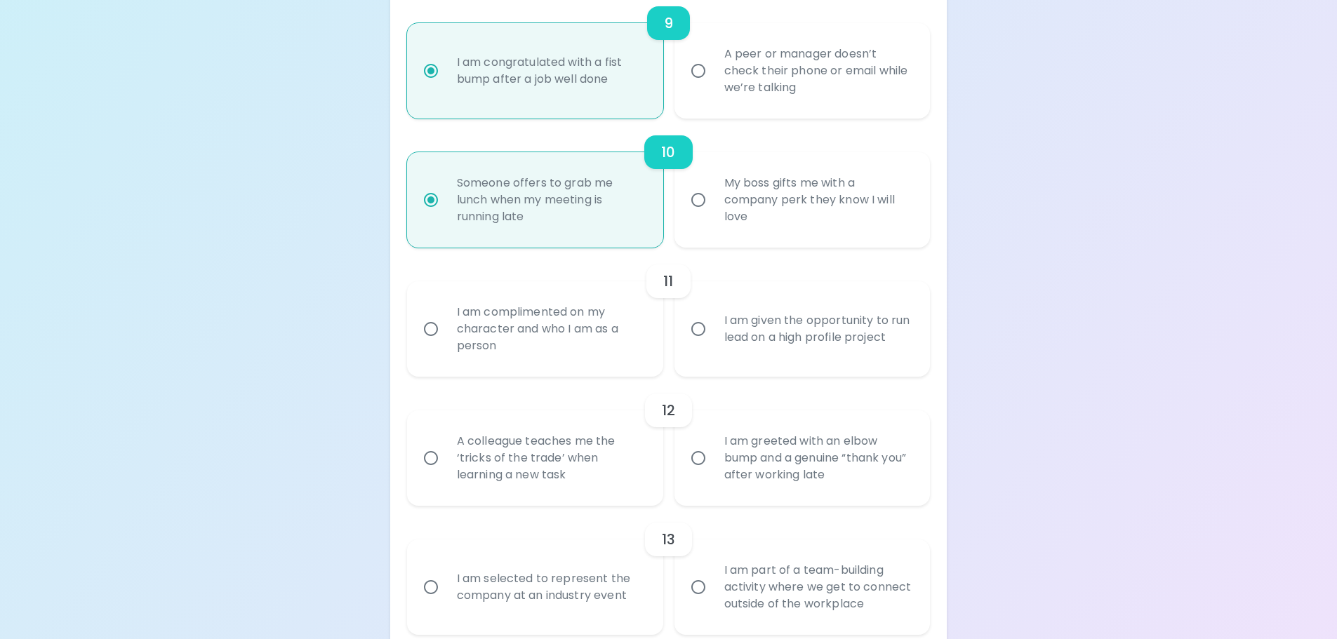
radio input "false"
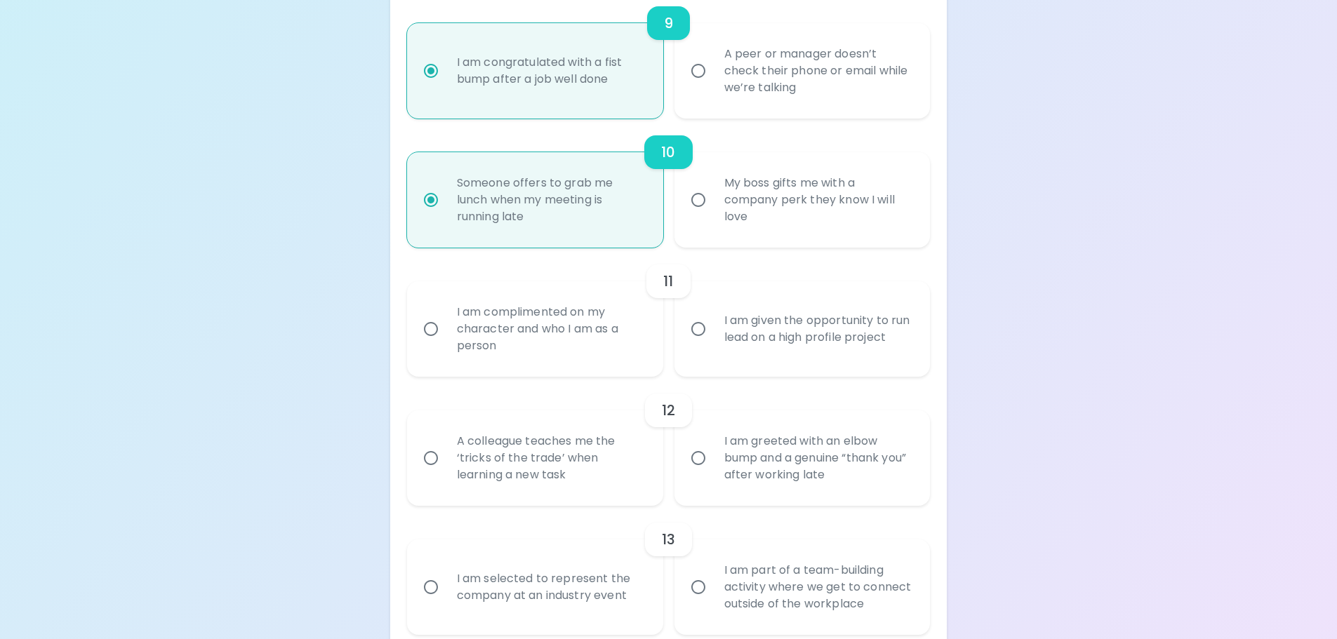
radio input "false"
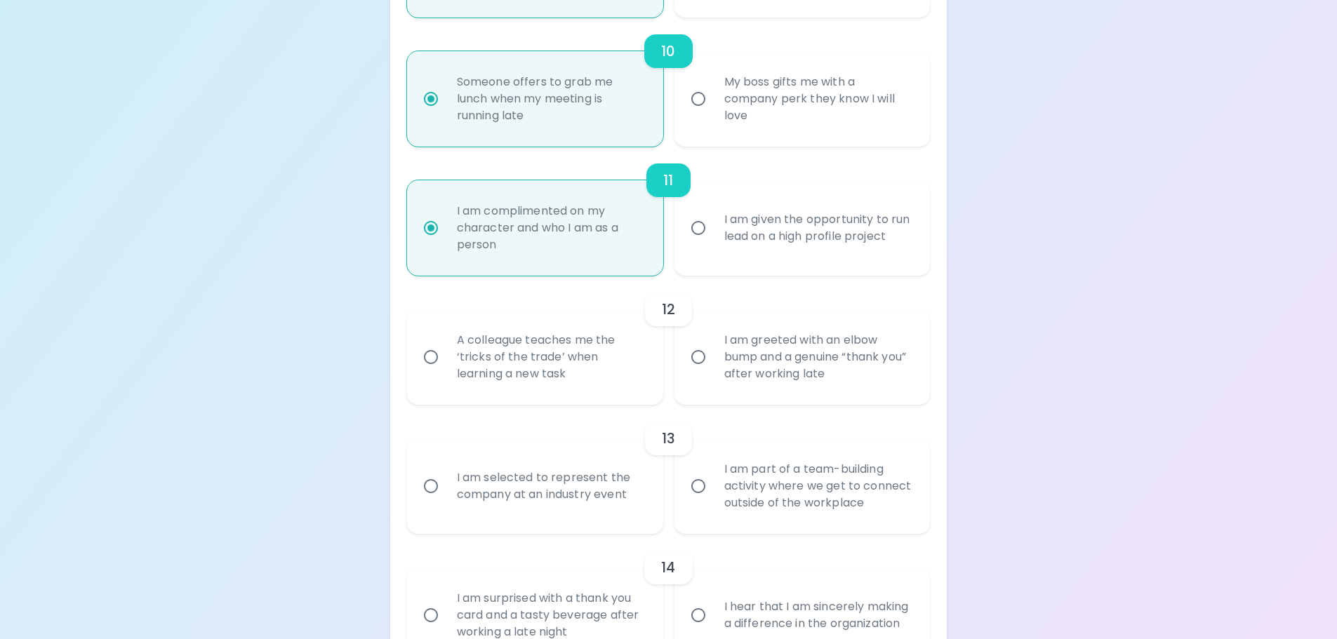
scroll to position [1492, 0]
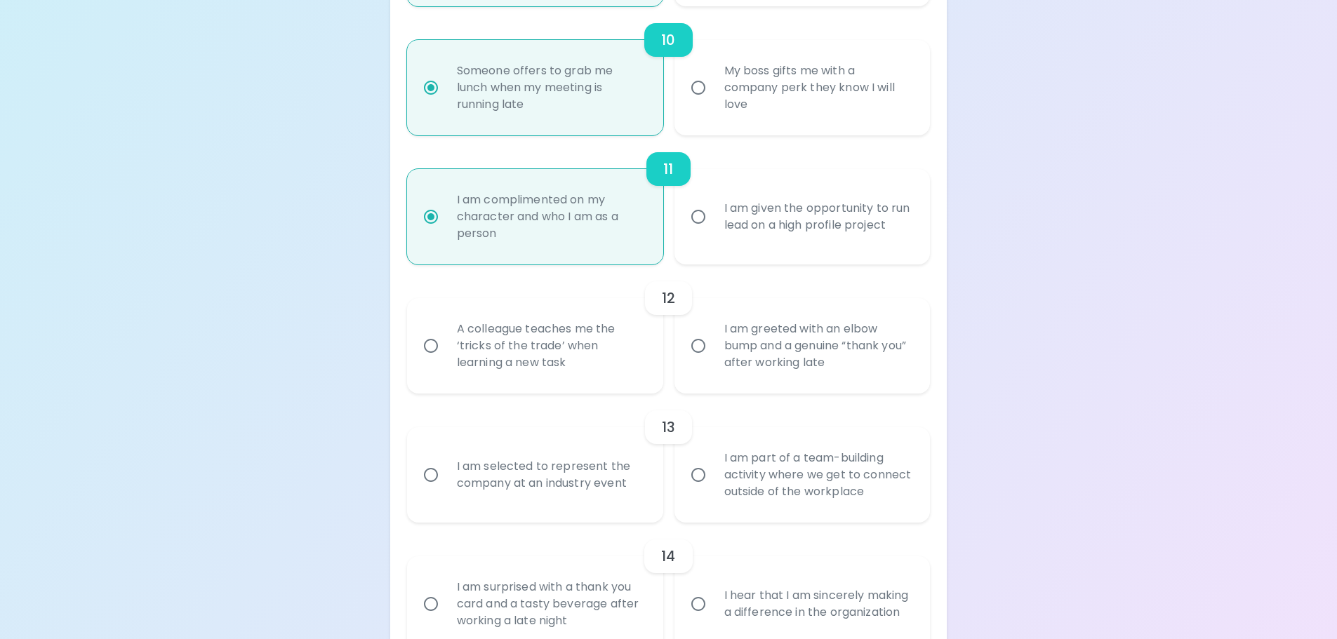
radio input "true"
click at [543, 337] on div "A colleague teaches me the ‘tricks of the trade’ when learning a new task" at bounding box center [551, 346] width 210 height 84
click at [423, 345] on input "A colleague teaches me the ‘tricks of the trade’ when learning a new task" at bounding box center [430, 345] width 29 height 29
radio input "false"
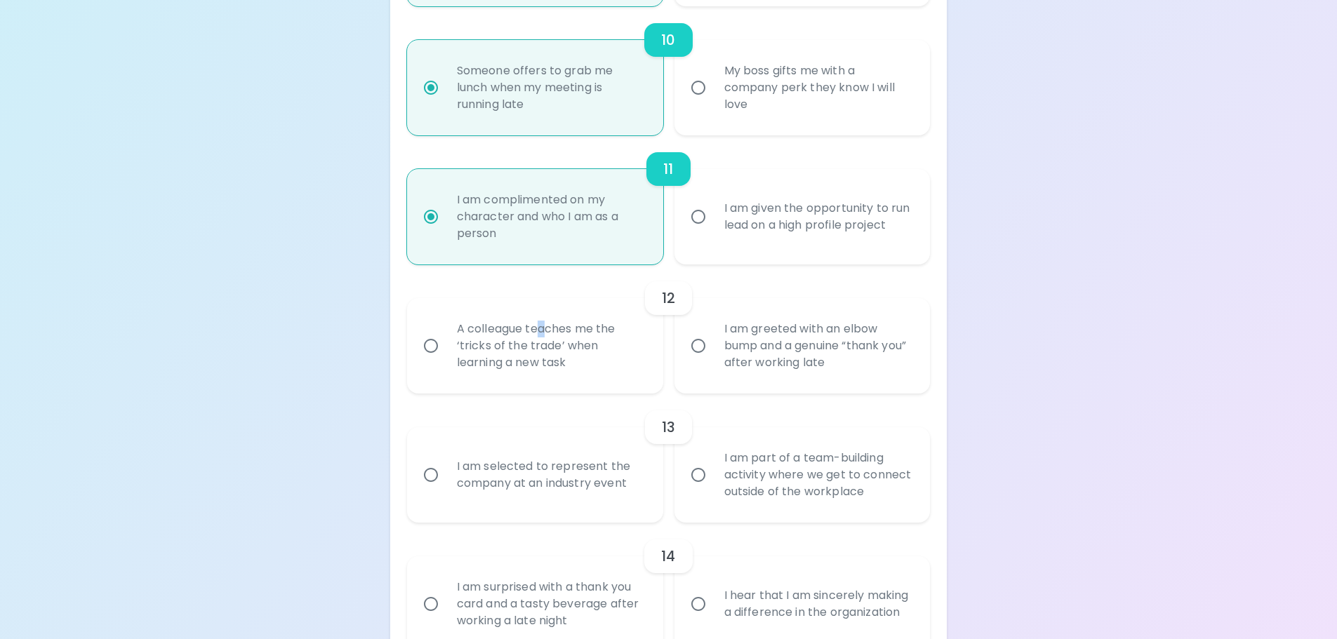
radio input "false"
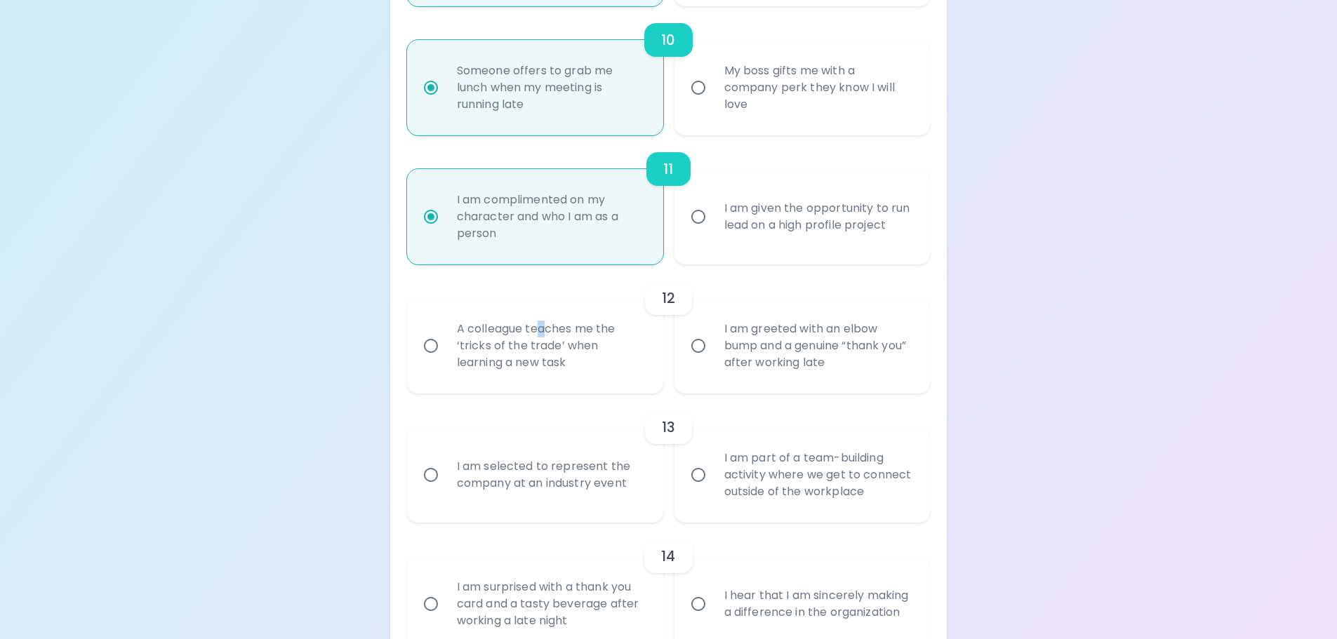
radio input "false"
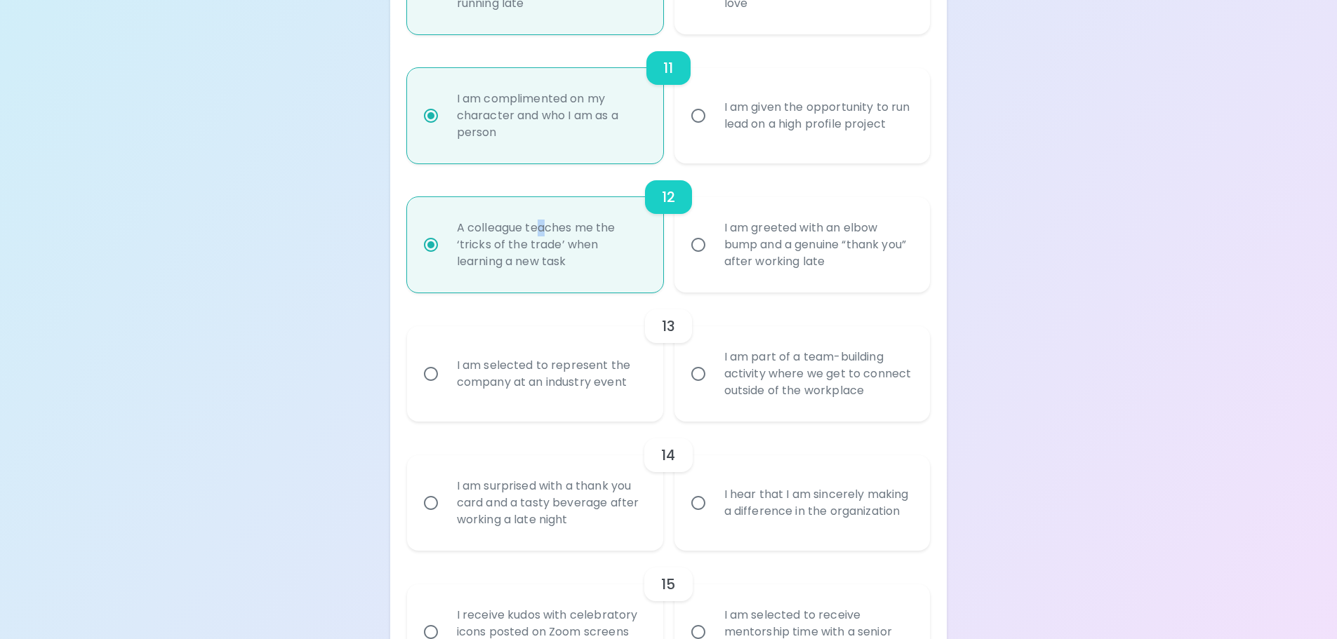
scroll to position [1604, 0]
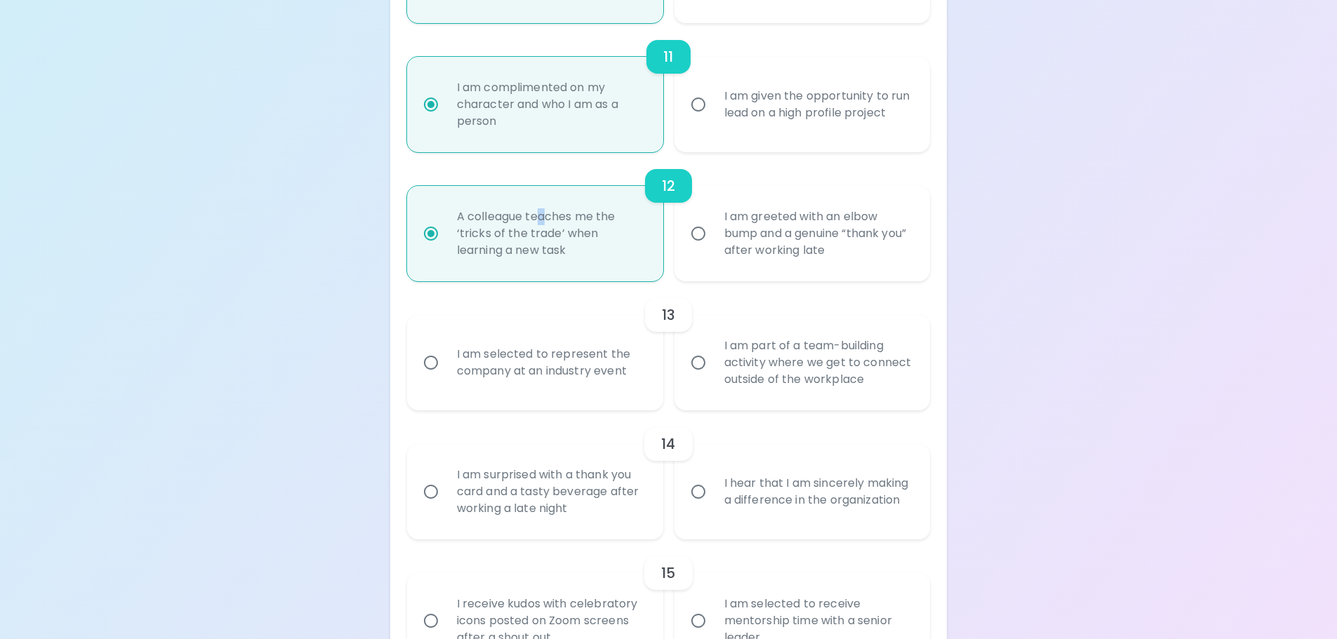
radio input "true"
click at [696, 356] on input "I am part of a team-building activity where we get to connect outside of the wo…" at bounding box center [698, 362] width 29 height 29
radio input "false"
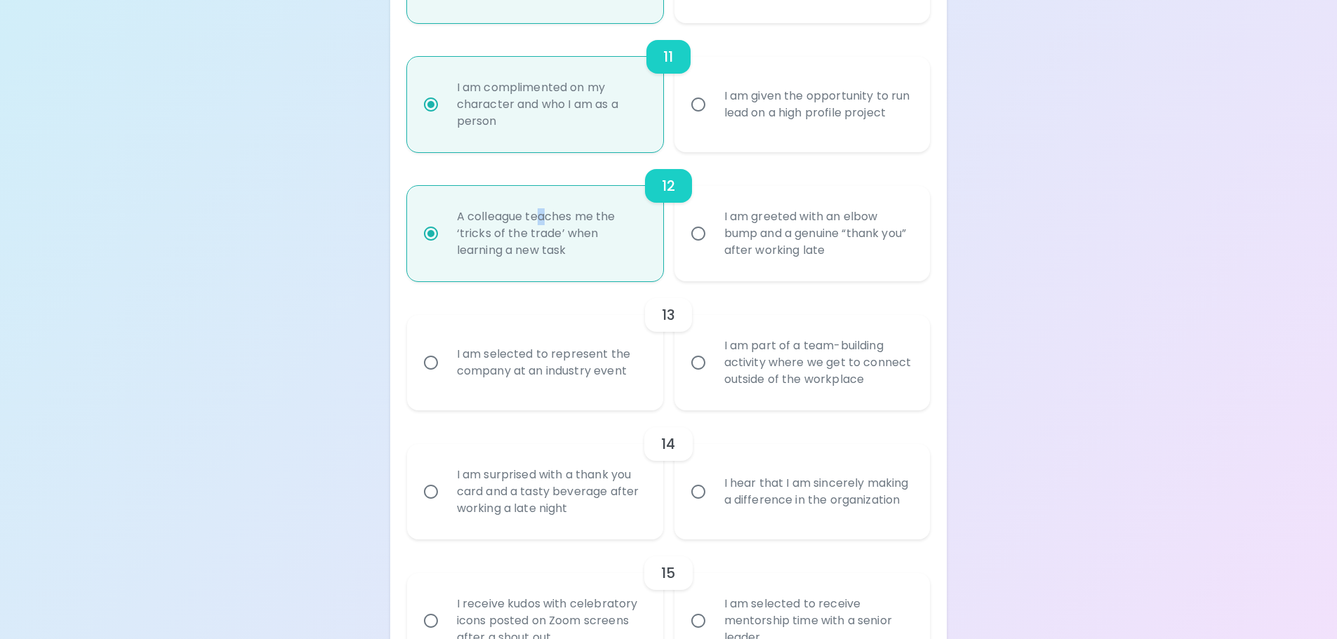
radio input "false"
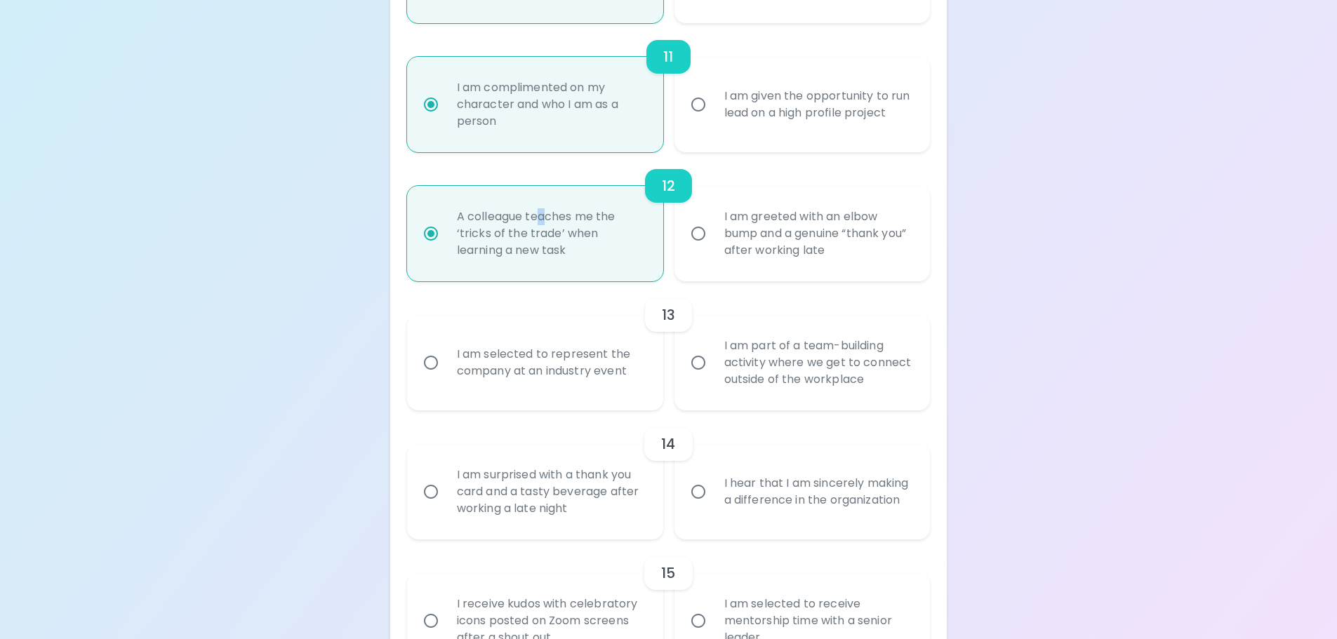
radio input "false"
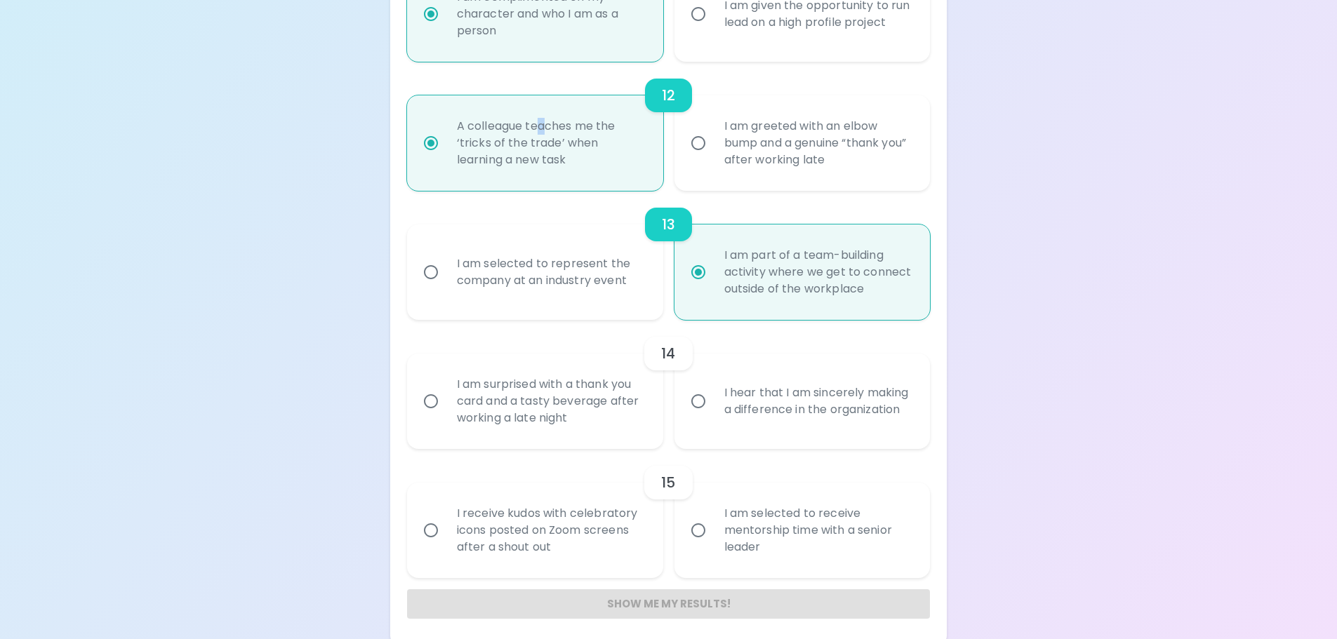
scroll to position [1703, 0]
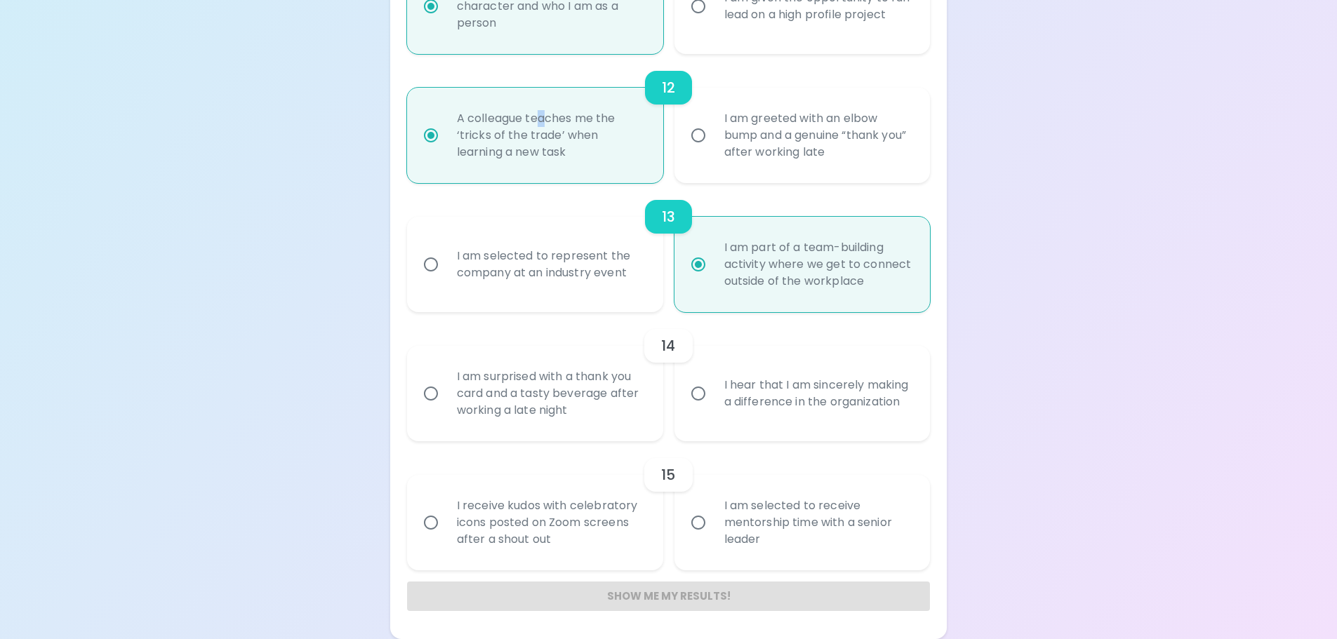
radio input "true"
click at [552, 402] on div "I am surprised with a thank you card and a tasty beverage after working a late …" at bounding box center [551, 394] width 210 height 84
click at [446, 402] on input "I am surprised with a thank you card and a tasty beverage after working a late …" at bounding box center [430, 393] width 29 height 29
radio input "false"
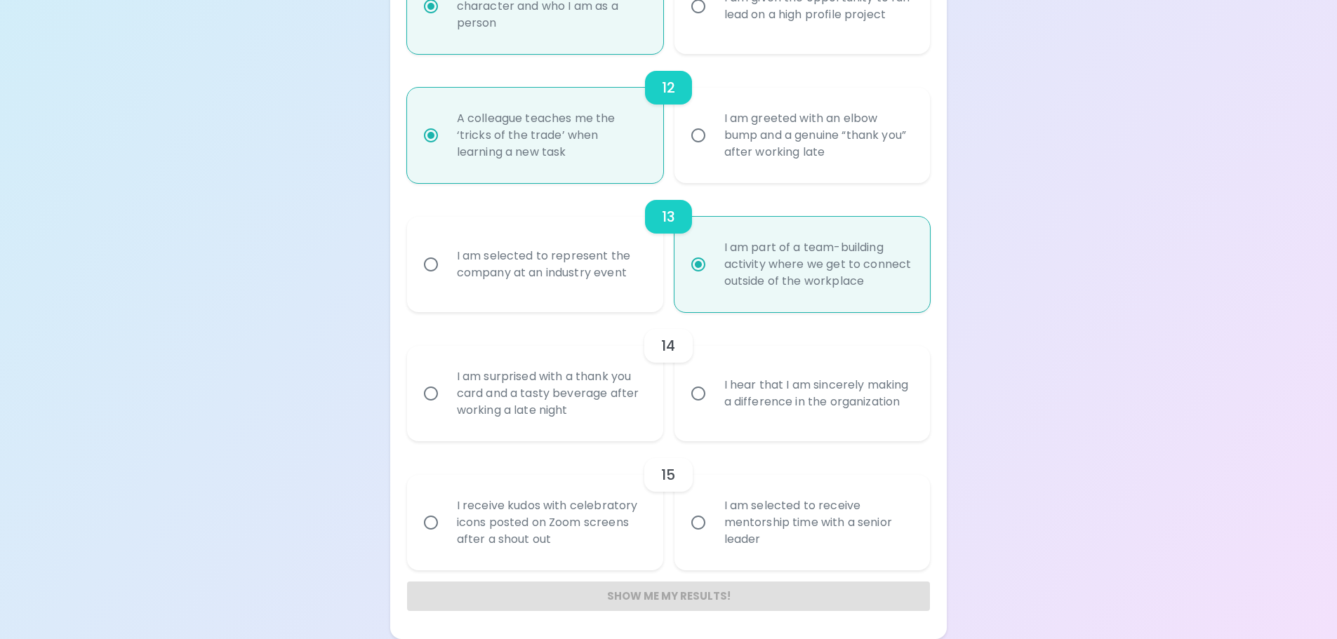
radio input "false"
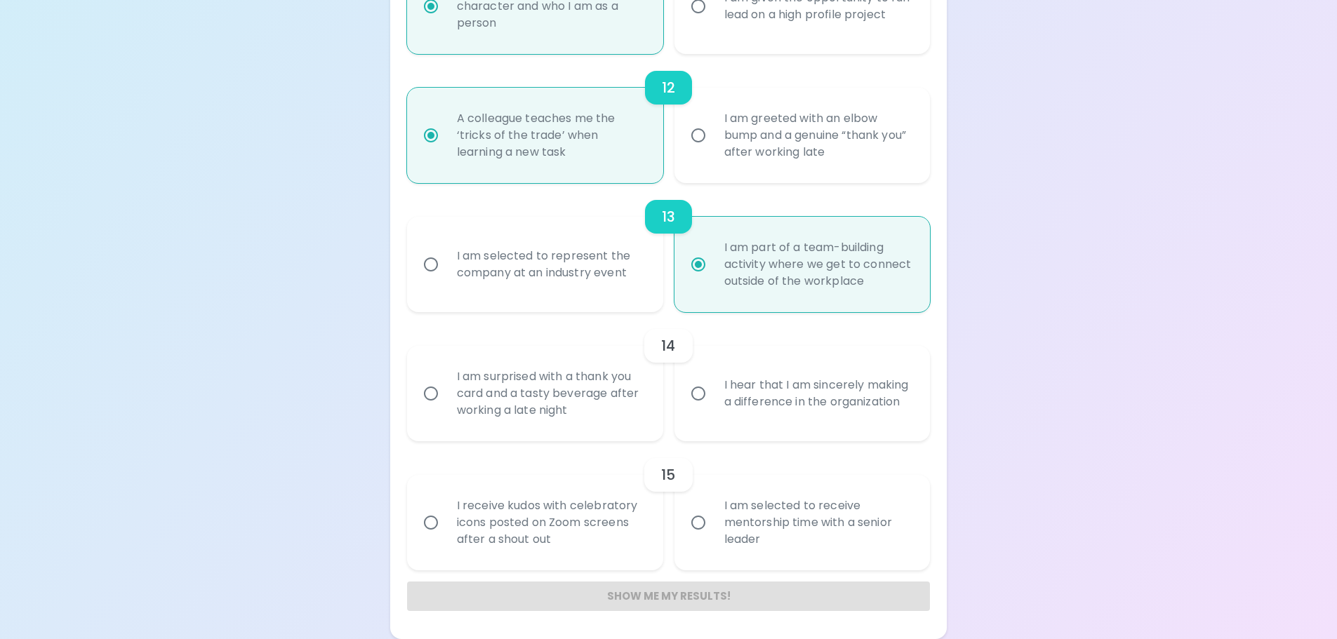
radio input "false"
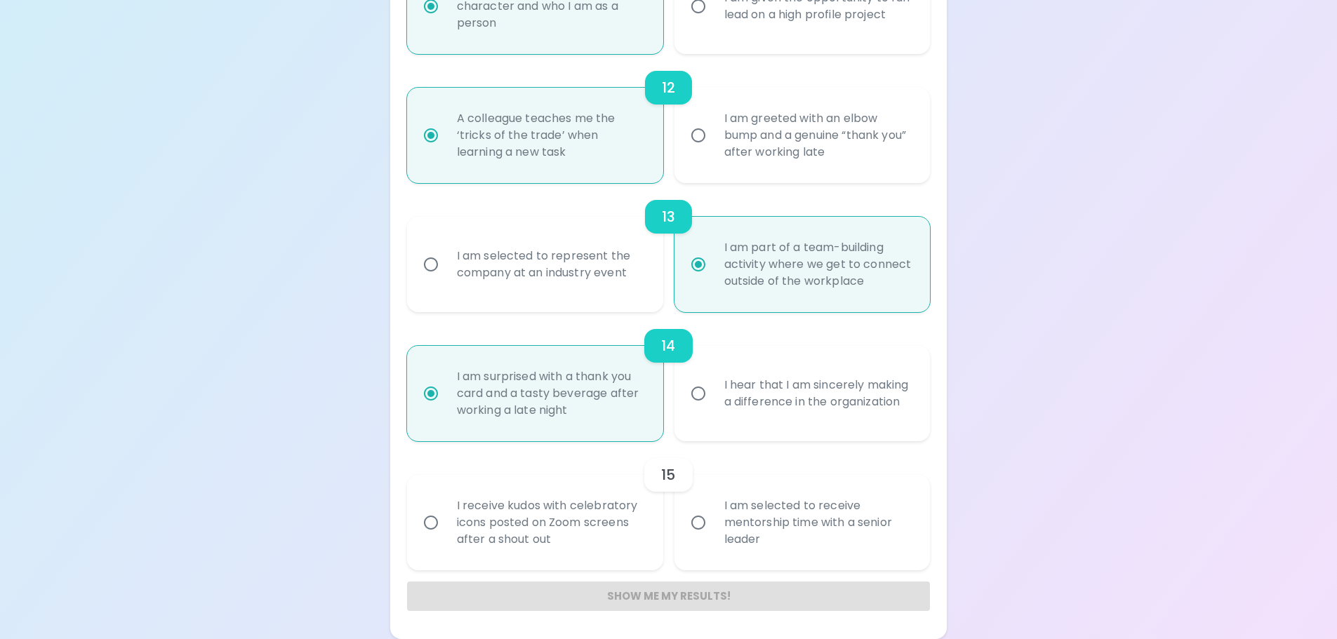
radio input "true"
click at [704, 529] on input "I am selected to receive mentorship time with a senior leader" at bounding box center [698, 522] width 29 height 29
radio input "false"
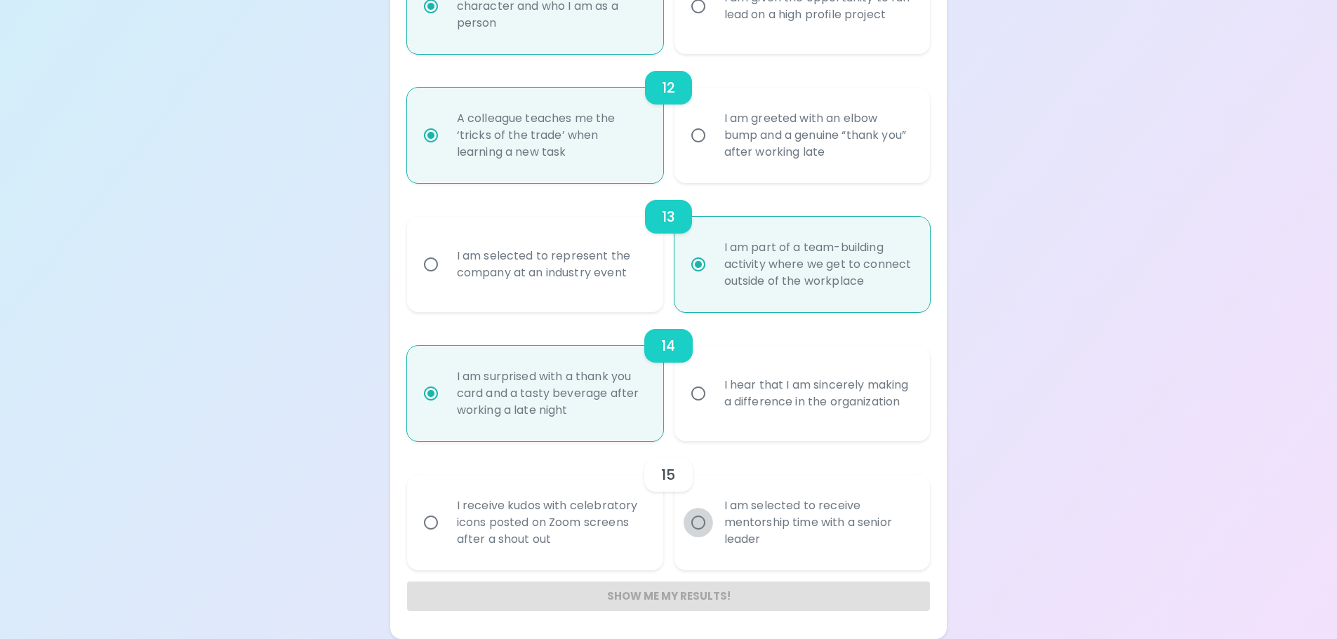
radio input "false"
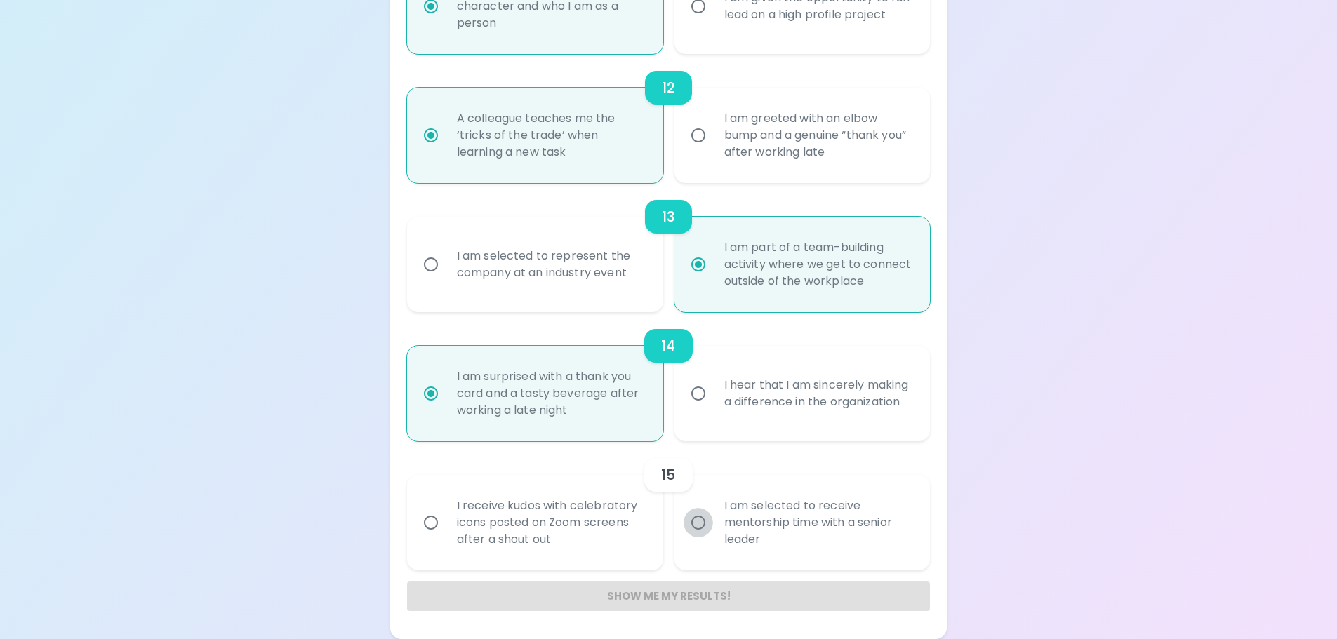
radio input "false"
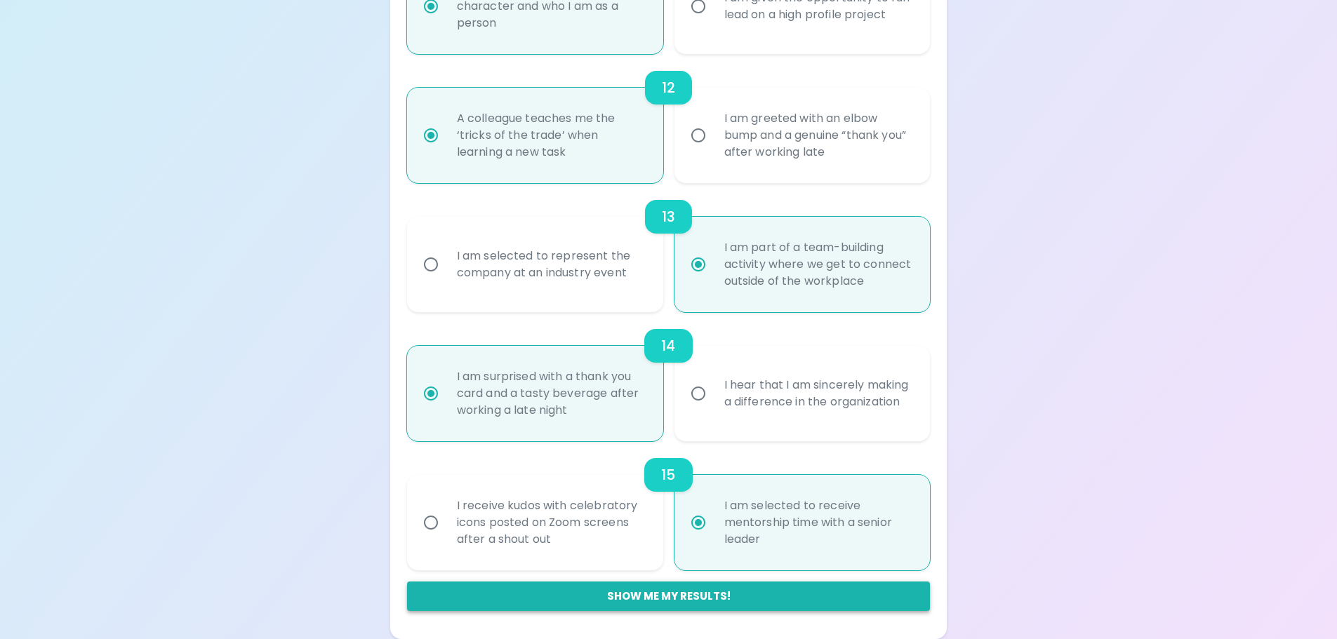
radio input "true"
click at [679, 598] on button "Show me my results!" at bounding box center [669, 596] width 524 height 29
radio input "false"
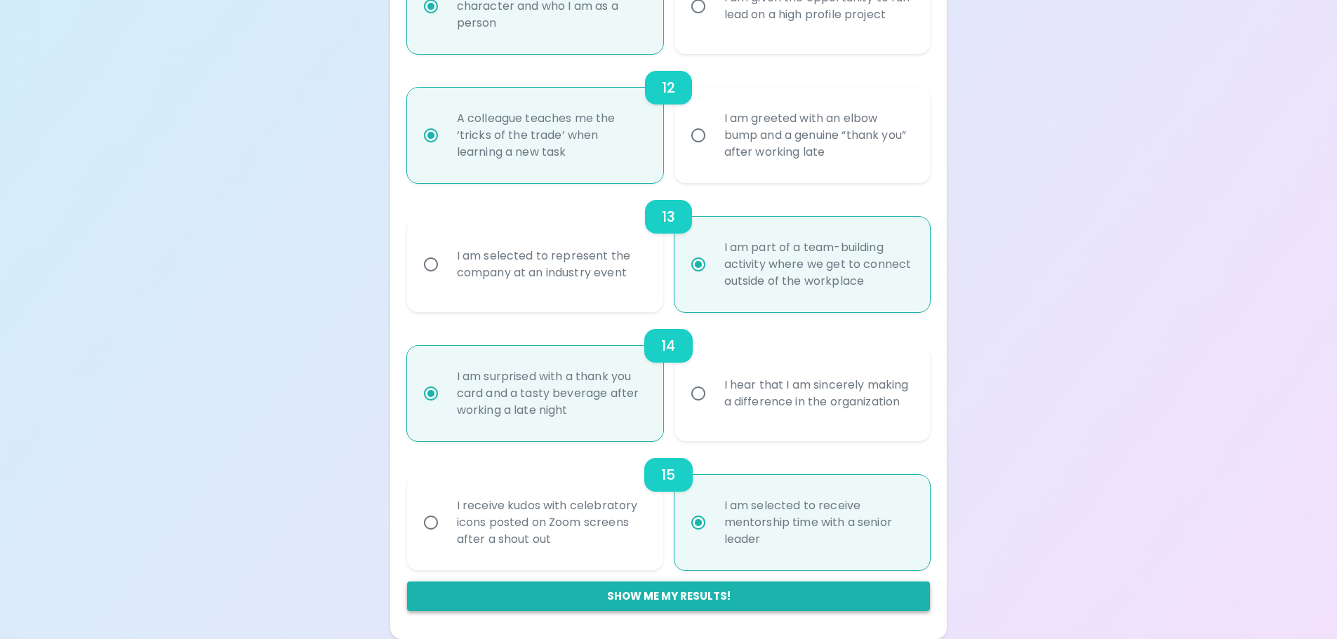
radio input "false"
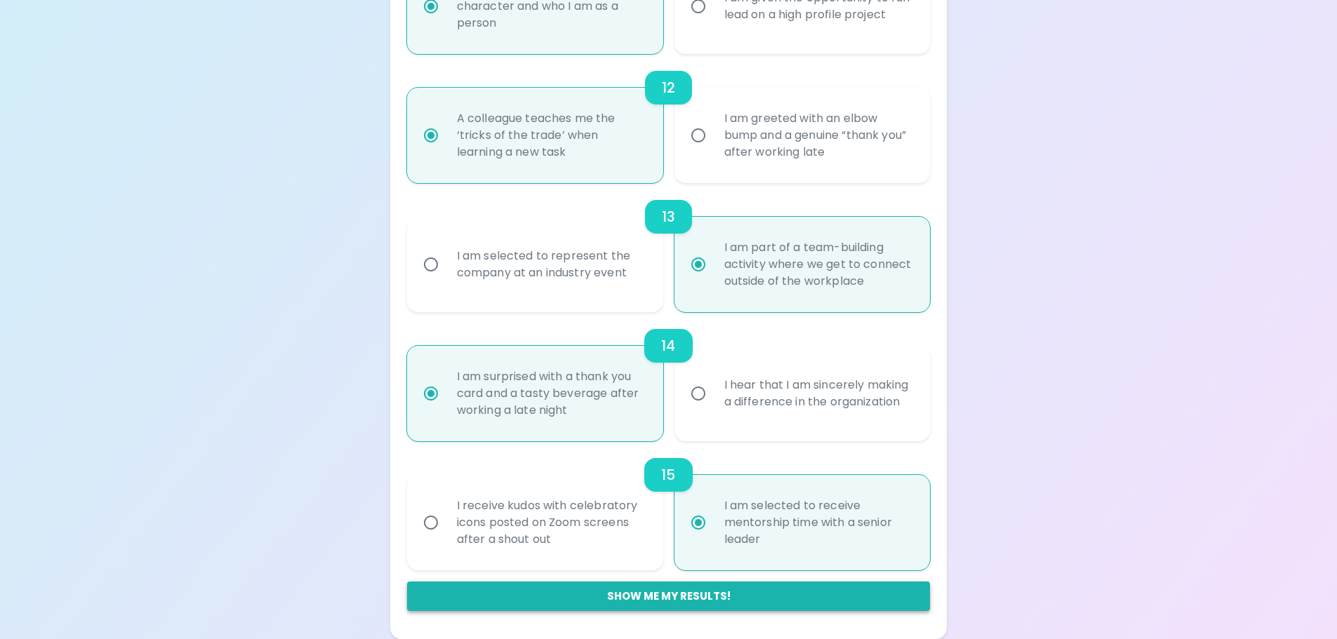
radio input "false"
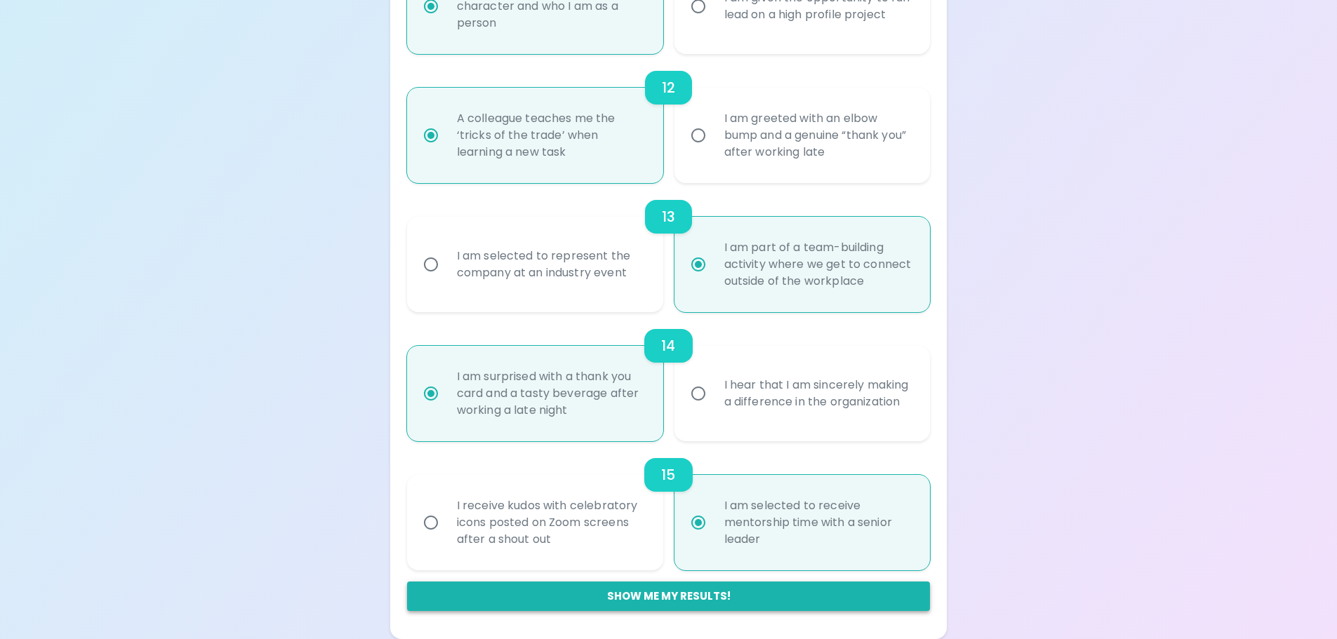
radio input "false"
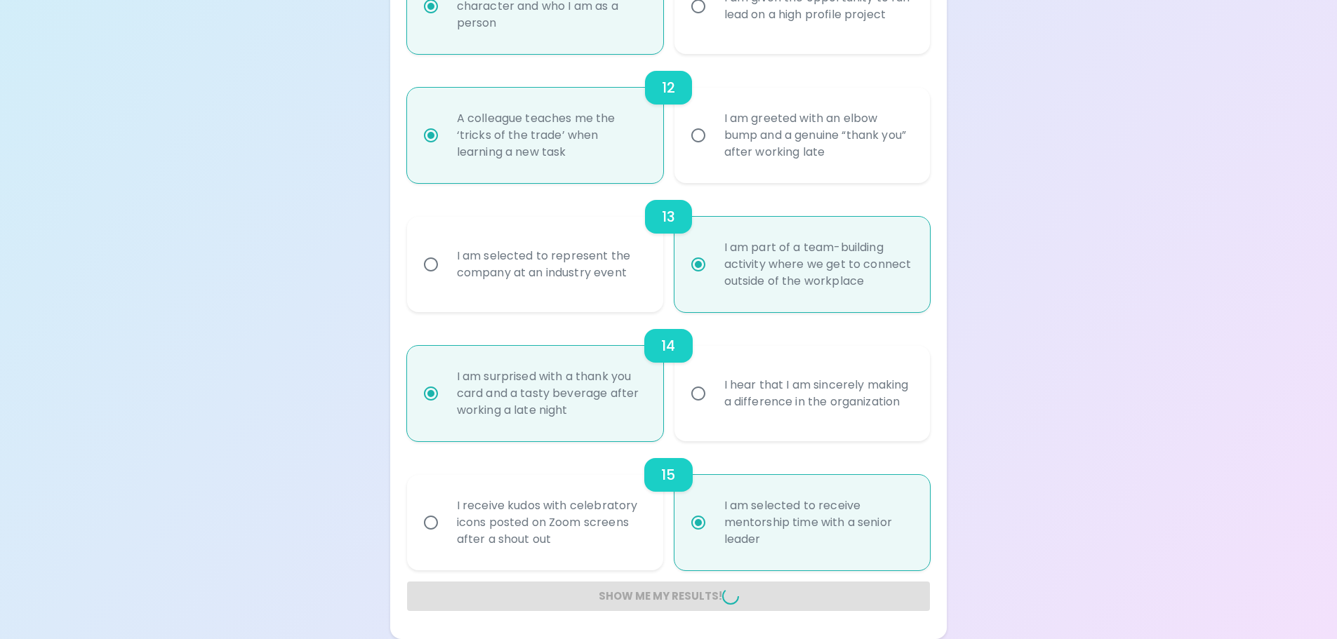
radio input "false"
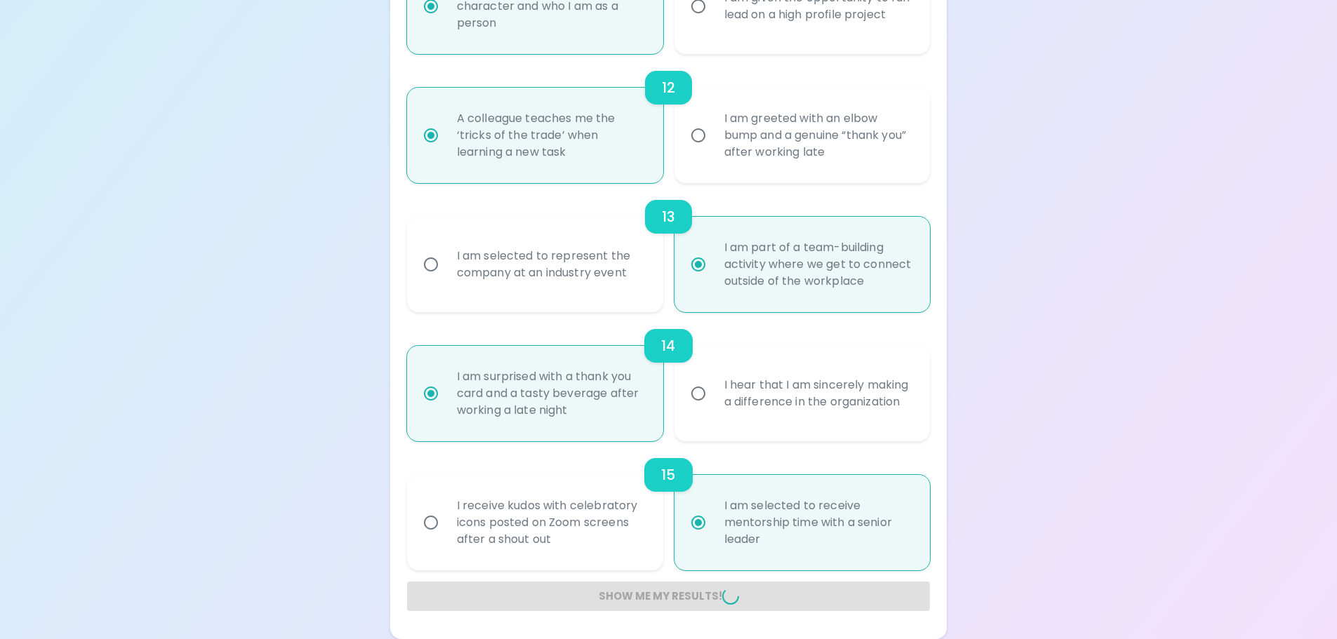
radio input "false"
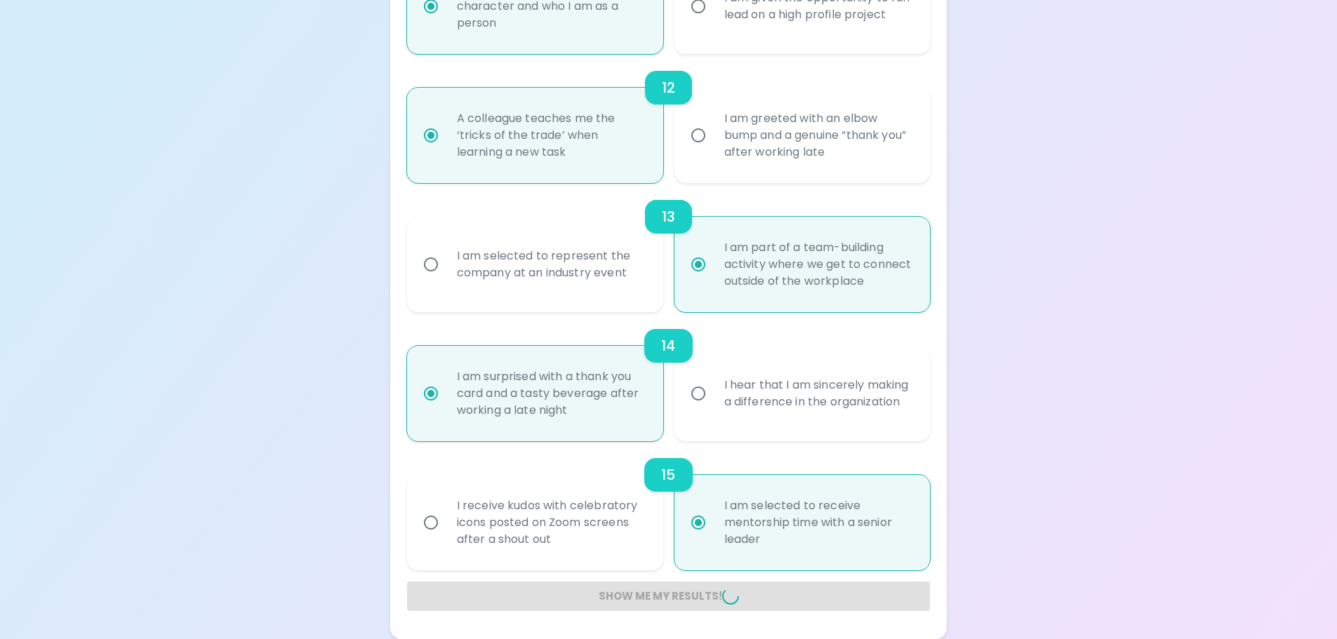
radio input "false"
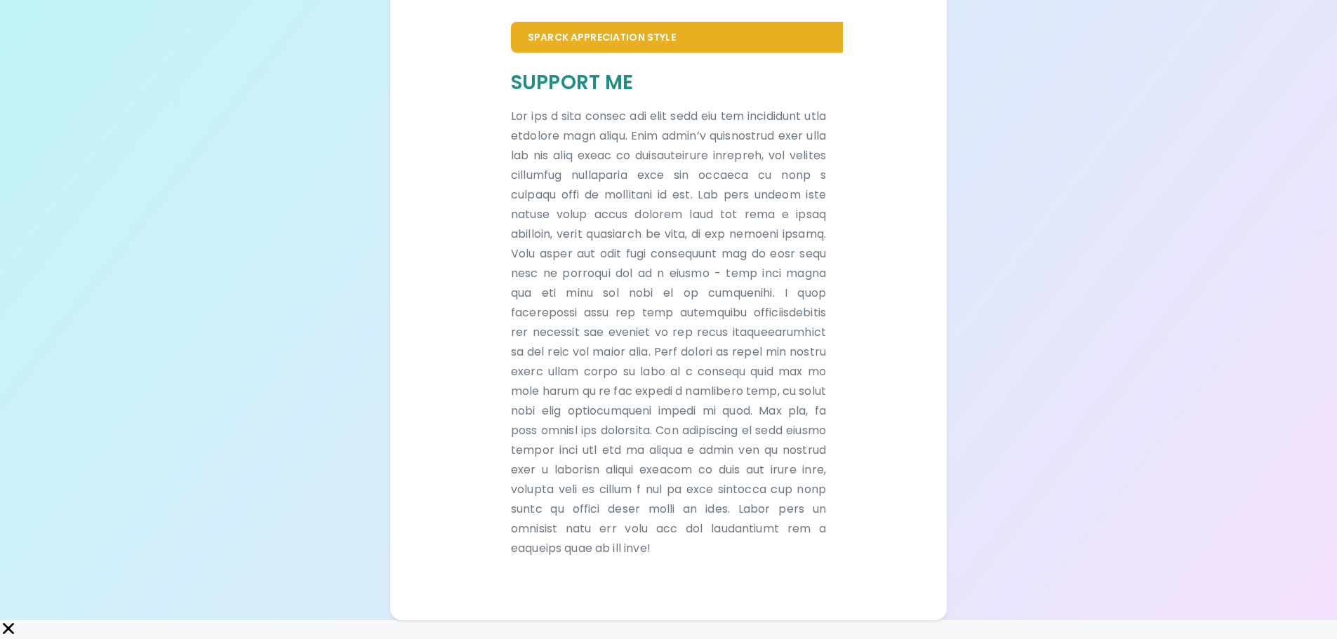
scroll to position [304, 0]
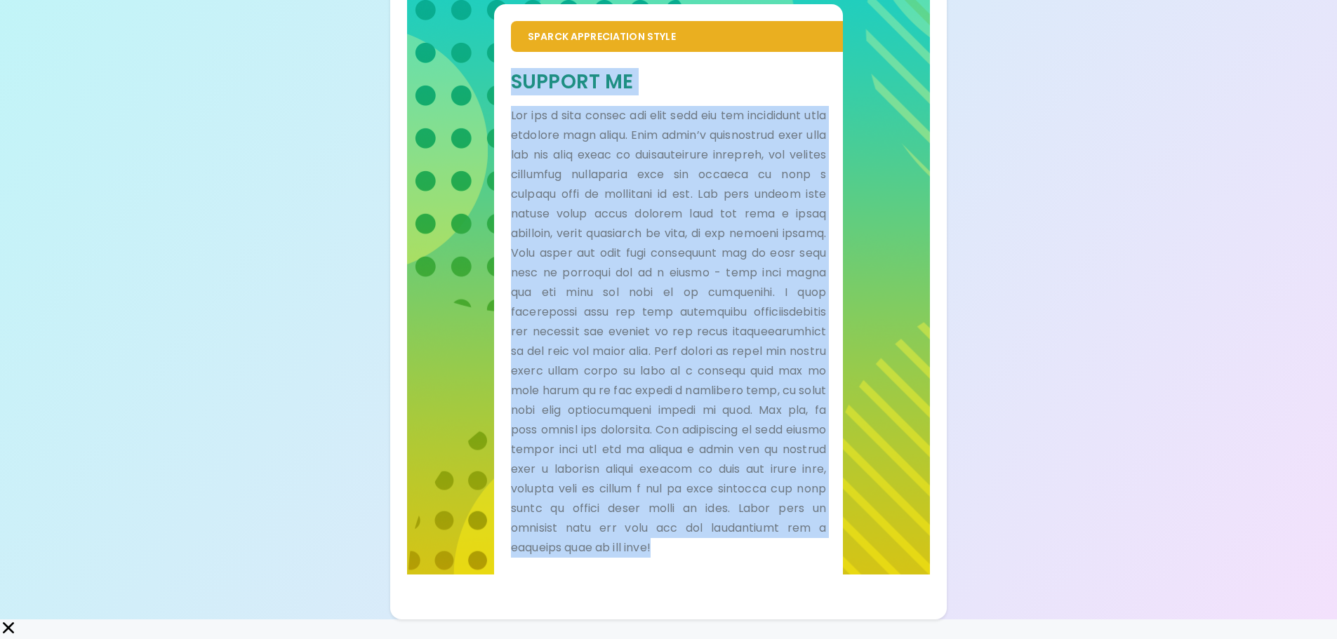
drag, startPoint x: 510, startPoint y: 81, endPoint x: 765, endPoint y: 550, distance: 534.2
click at [765, 558] on div "Support Me" at bounding box center [668, 313] width 315 height 489
copy div "Loremip Do Sit ame c adip elitse doe temp inci utl etd magnaaliqu enim adminimv…"
